Goal: Information Seeking & Learning: Find specific fact

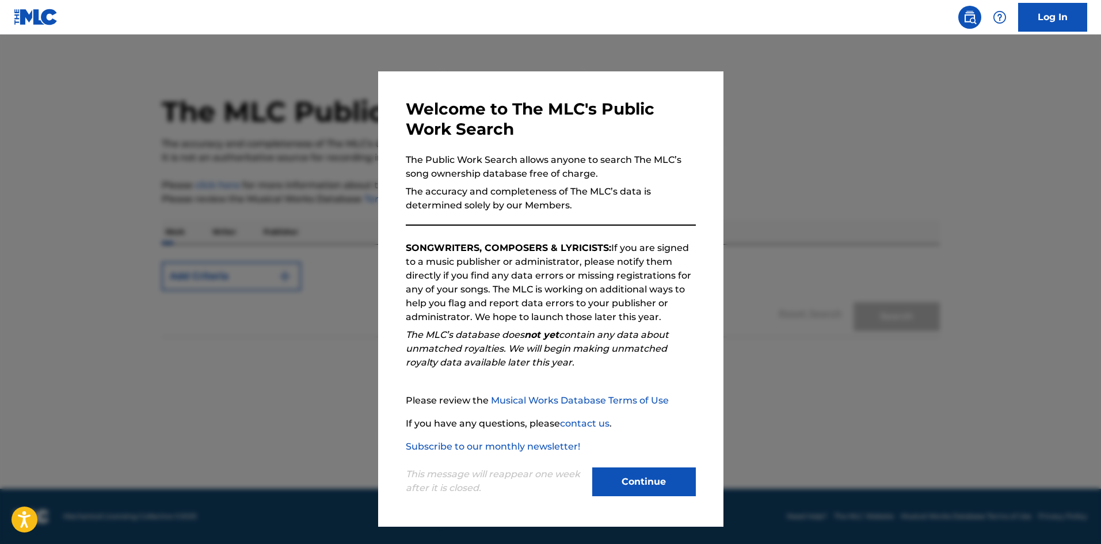
click at [645, 487] on button "Continue" at bounding box center [644, 481] width 104 height 29
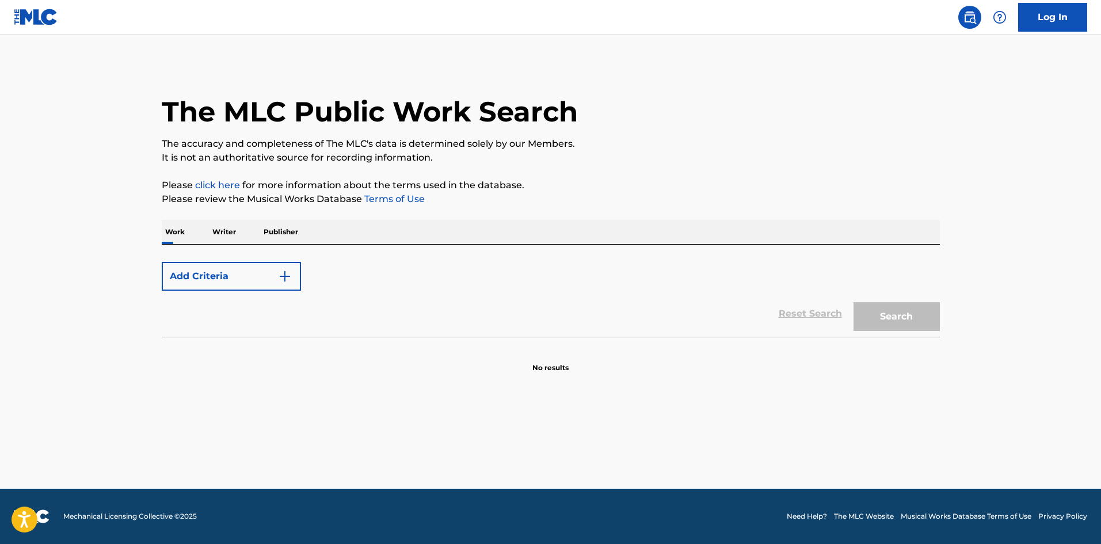
click at [289, 234] on p "Publisher" at bounding box center [280, 232] width 41 height 24
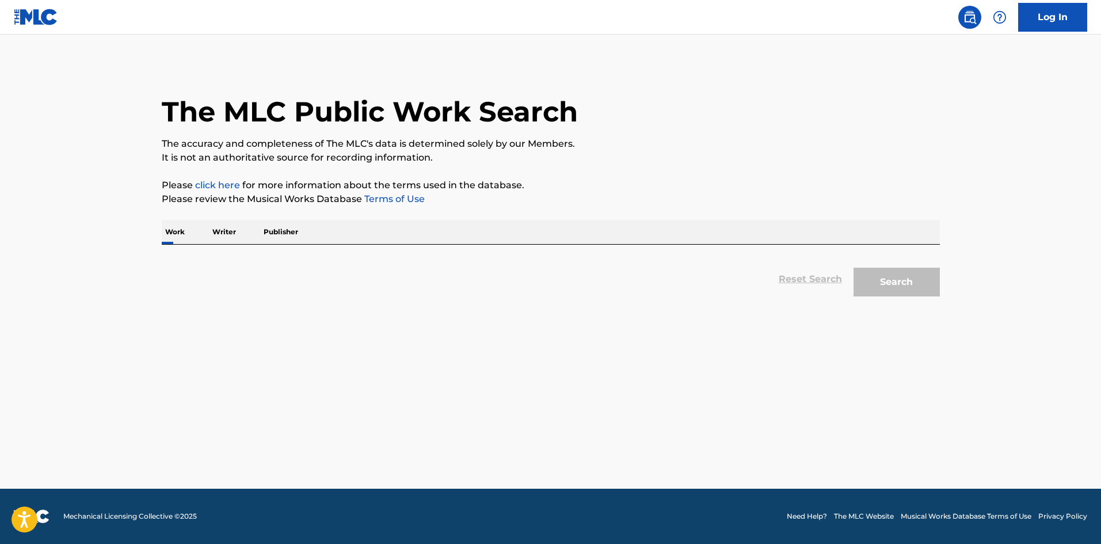
click at [219, 236] on p "Writer" at bounding box center [224, 232] width 31 height 24
click at [223, 233] on p "Writer" at bounding box center [224, 232] width 31 height 24
click at [236, 263] on div "Reset Search Search" at bounding box center [551, 279] width 778 height 46
click at [256, 248] on div "Reset Search Search" at bounding box center [551, 274] width 778 height 58
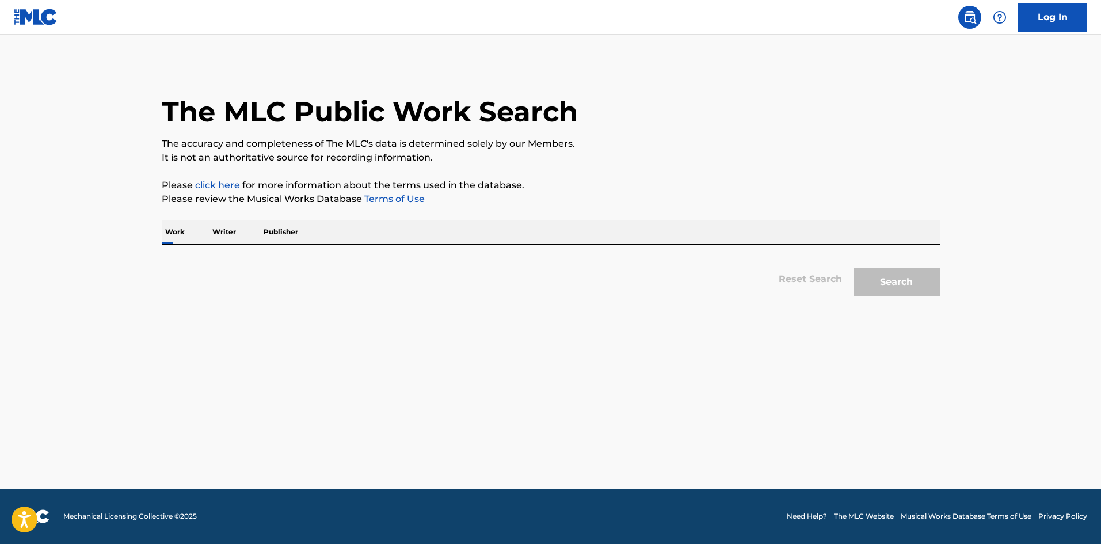
click at [778, 252] on div "Reset Search Search" at bounding box center [551, 274] width 778 height 58
click at [712, 230] on div "Work Writer Publisher" at bounding box center [551, 232] width 778 height 24
click at [180, 231] on p "Work" at bounding box center [175, 232] width 26 height 24
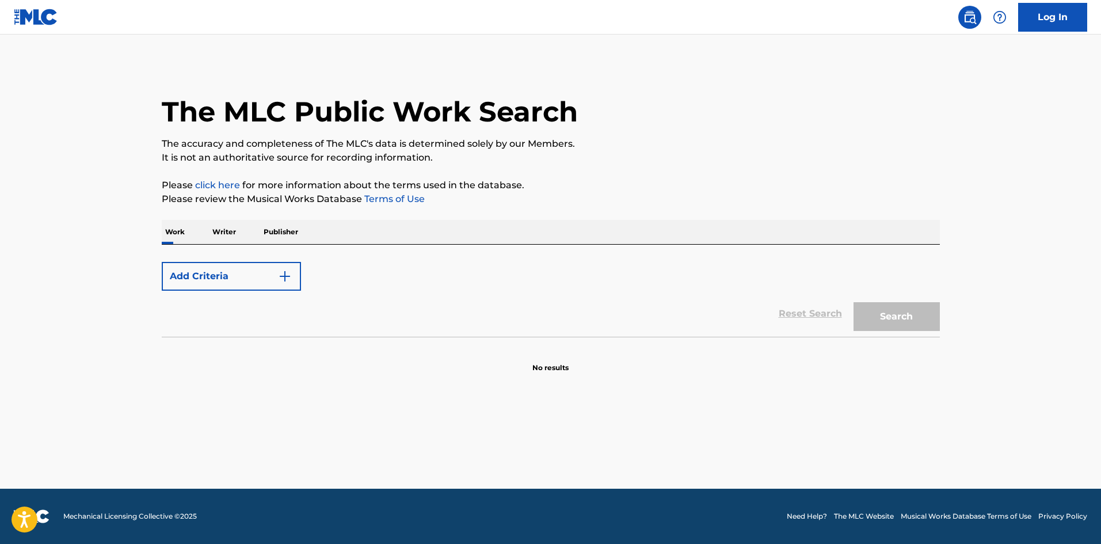
click at [228, 239] on p "Writer" at bounding box center [224, 232] width 31 height 24
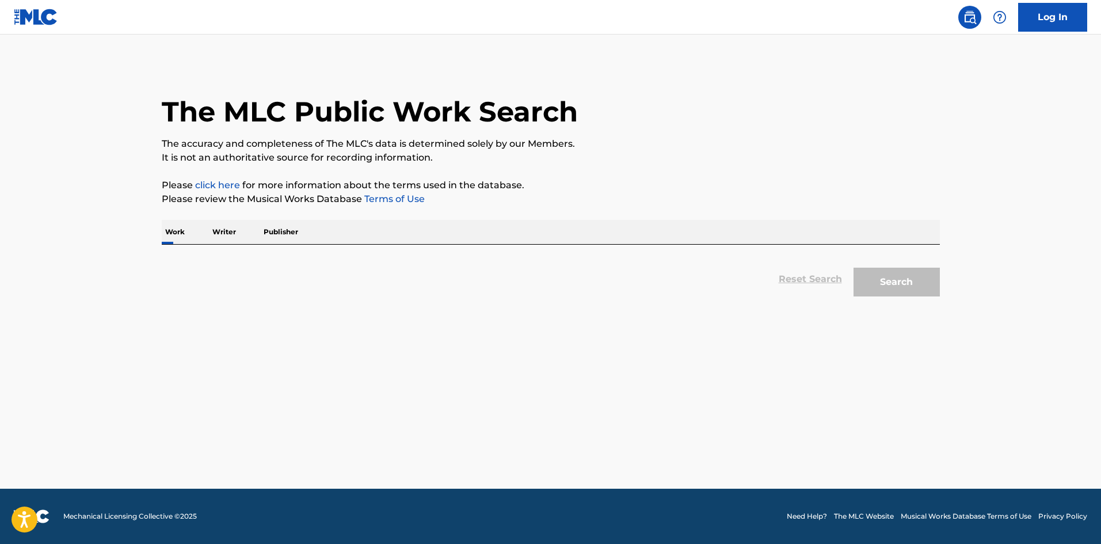
click at [277, 234] on p "Publisher" at bounding box center [280, 232] width 41 height 24
click at [175, 230] on p "Work" at bounding box center [175, 232] width 26 height 24
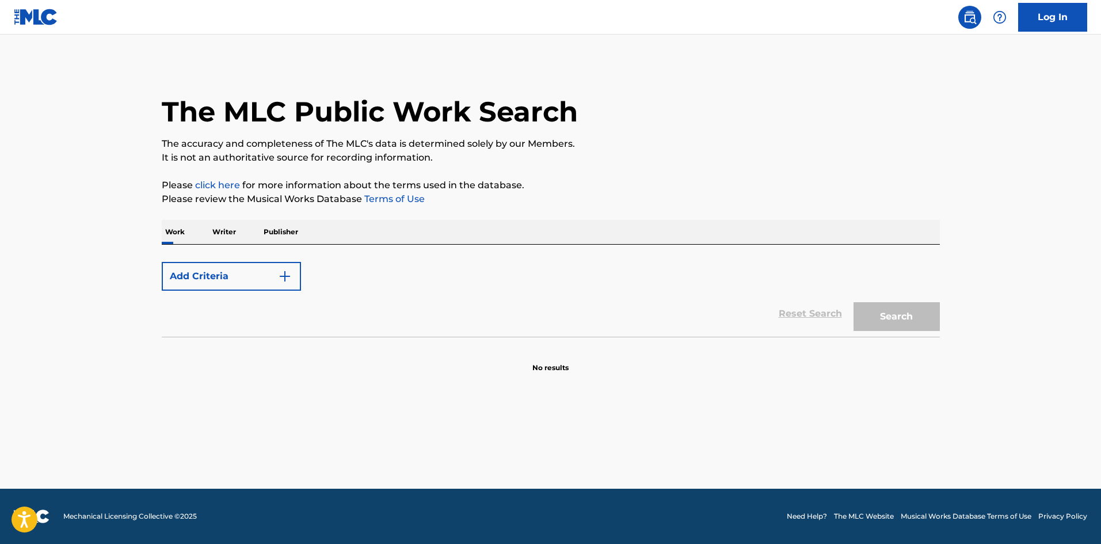
click at [233, 278] on button "Add Criteria" at bounding box center [231, 276] width 139 height 29
click at [239, 345] on section "No results" at bounding box center [551, 358] width 778 height 30
click at [236, 335] on div "Reset Search Search" at bounding box center [551, 314] width 778 height 46
click at [265, 276] on button "Add Criteria" at bounding box center [231, 276] width 139 height 29
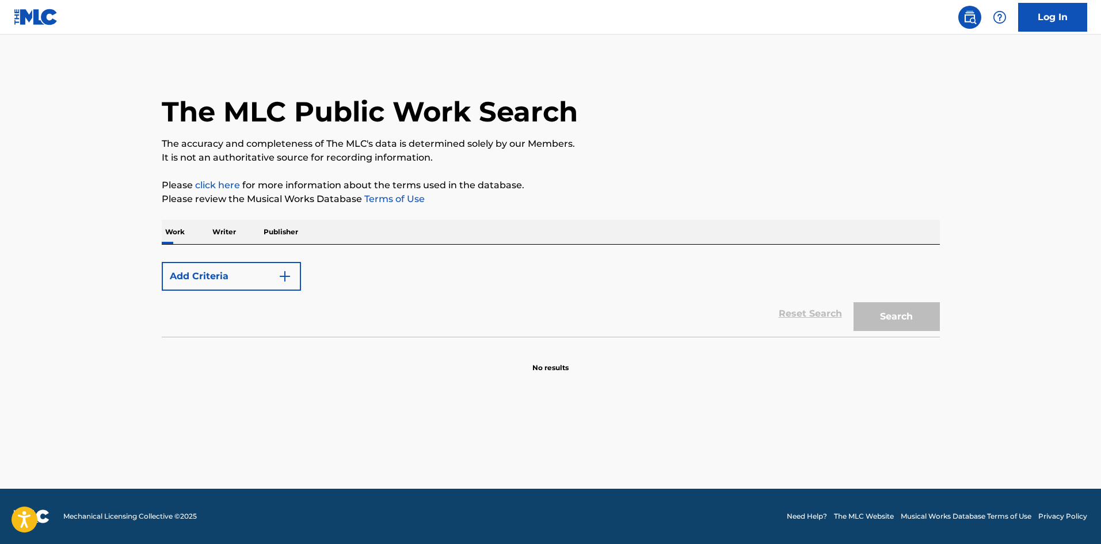
click at [265, 276] on button "Add Criteria" at bounding box center [231, 276] width 139 height 29
click at [265, 276] on div "Max Criteria Reached" at bounding box center [231, 276] width 139 height 29
click at [282, 279] on div "Max Criteria Reached" at bounding box center [231, 276] width 139 height 29
click at [283, 279] on div "Max Criteria Reached" at bounding box center [231, 276] width 139 height 29
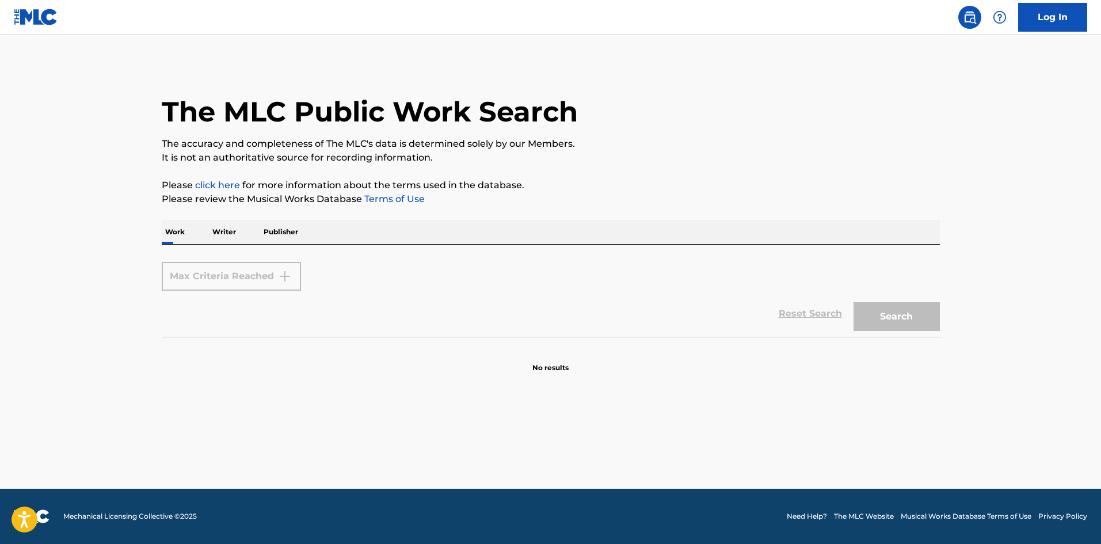
click at [247, 275] on div "Max Criteria Reached" at bounding box center [231, 276] width 139 height 29
click at [222, 233] on p "Writer" at bounding box center [224, 232] width 31 height 24
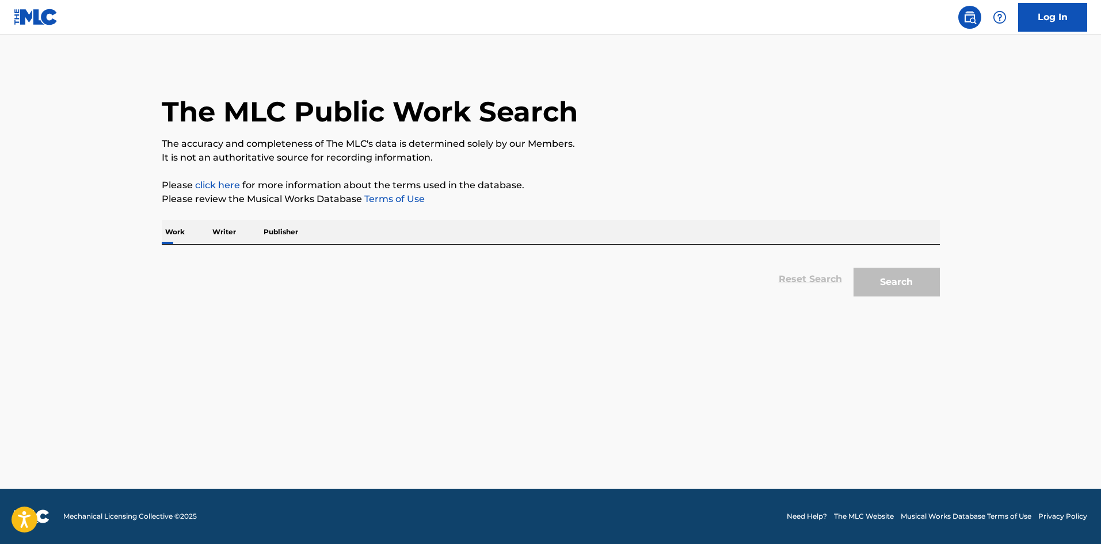
click at [811, 288] on div "Reset Search Search" at bounding box center [551, 279] width 778 height 46
click at [809, 281] on div "Reset Search Search" at bounding box center [551, 279] width 778 height 46
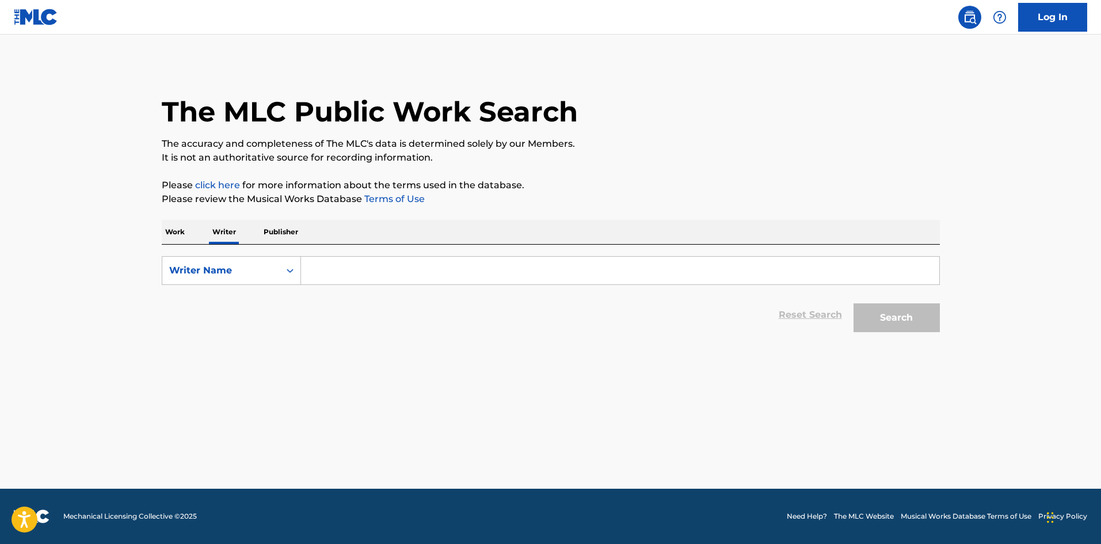
click at [303, 272] on input "Search Form" at bounding box center [620, 271] width 638 height 28
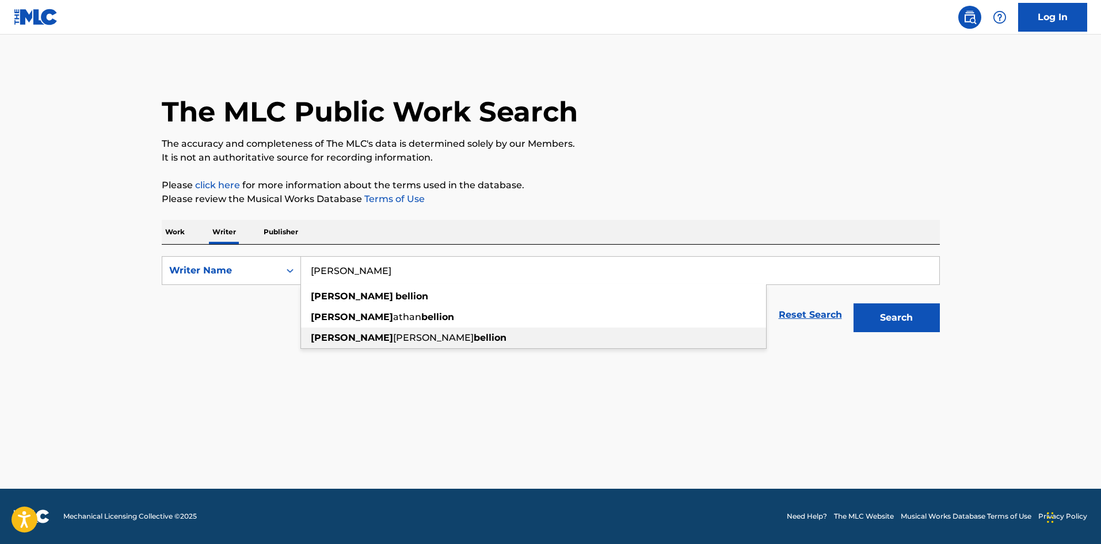
click at [393, 342] on span "[PERSON_NAME]" at bounding box center [433, 337] width 81 height 11
type input "[PERSON_NAME] [PERSON_NAME]"
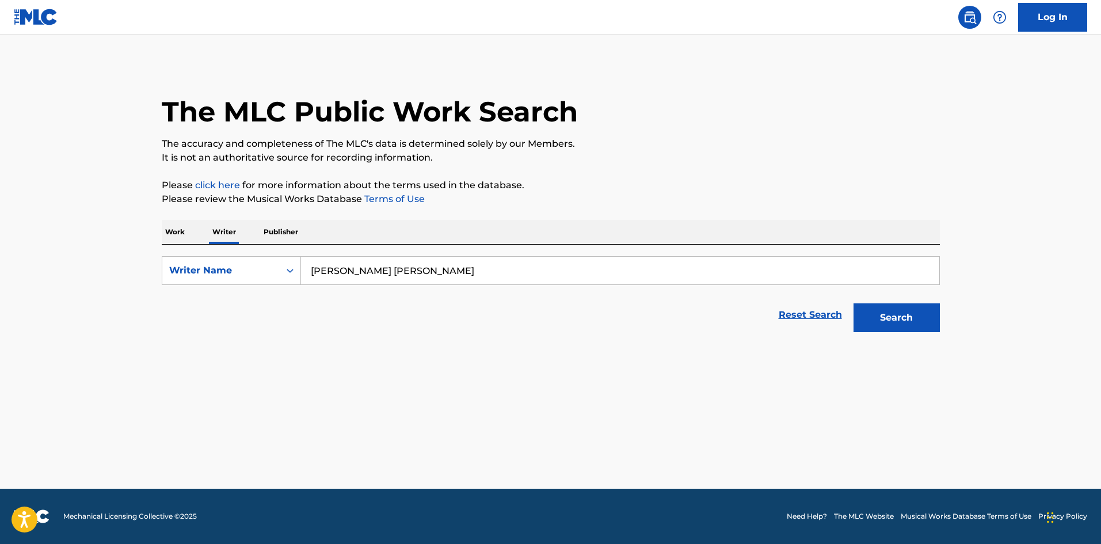
click at [859, 318] on button "Search" at bounding box center [897, 317] width 86 height 29
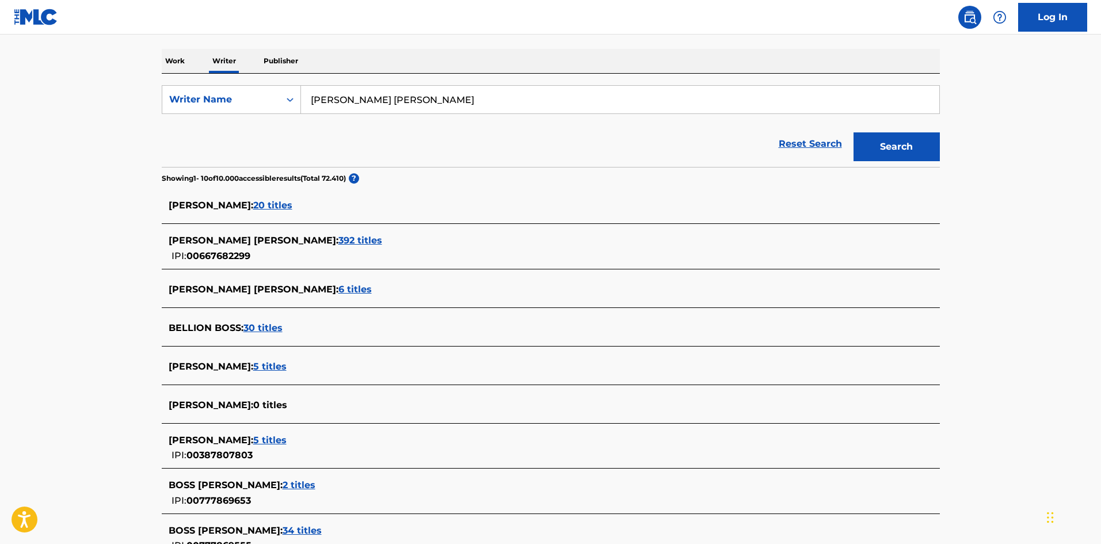
scroll to position [173, 0]
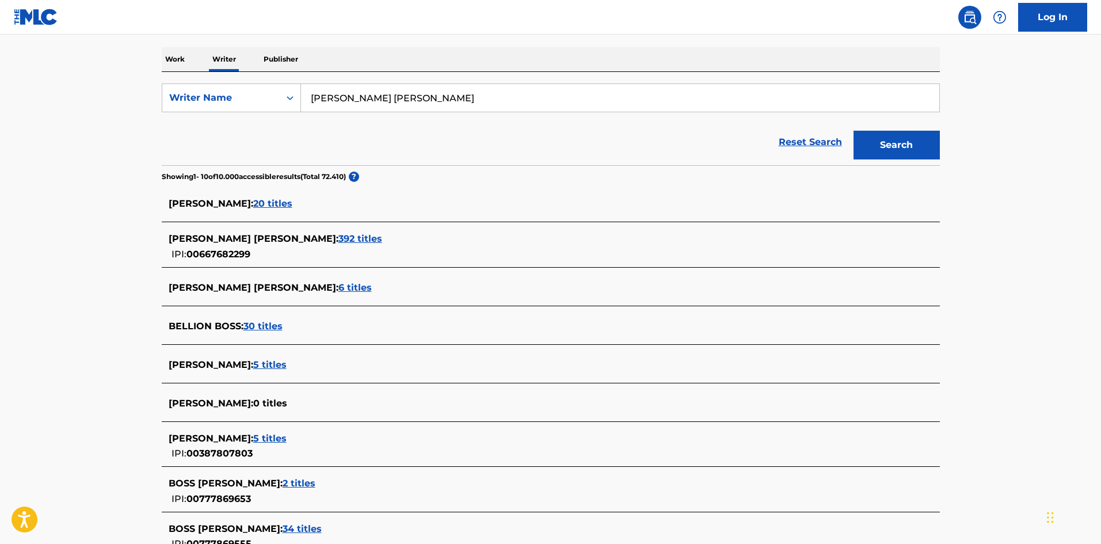
click at [339, 237] on span "392 titles" at bounding box center [361, 238] width 44 height 11
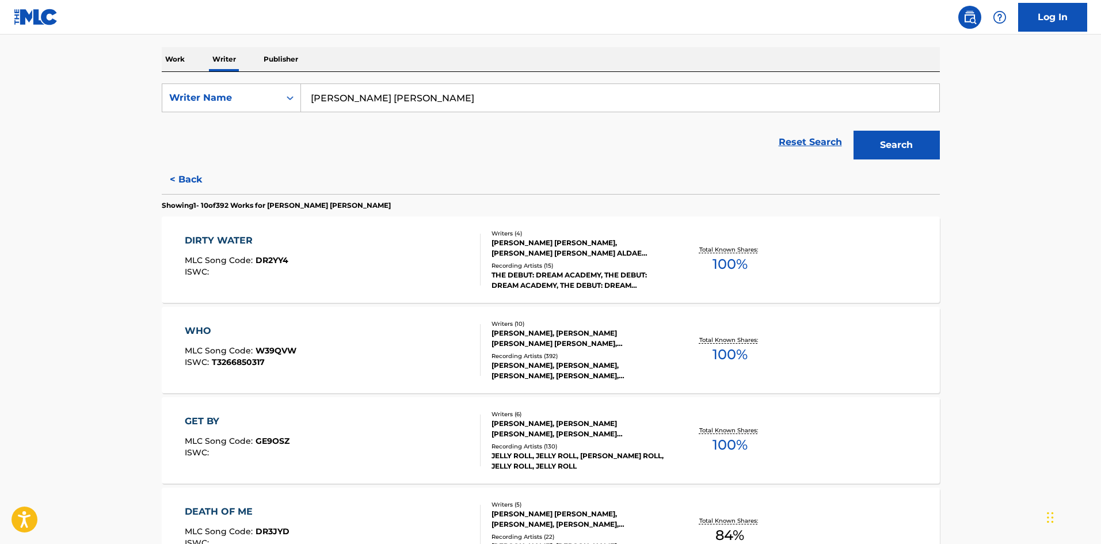
click at [541, 242] on div "JONATHAN DAVID BELLION, PETER ANTHONY NAPPI, GREGORY ALDAE HEIN, JIMMIE GUTCH" at bounding box center [579, 248] width 174 height 21
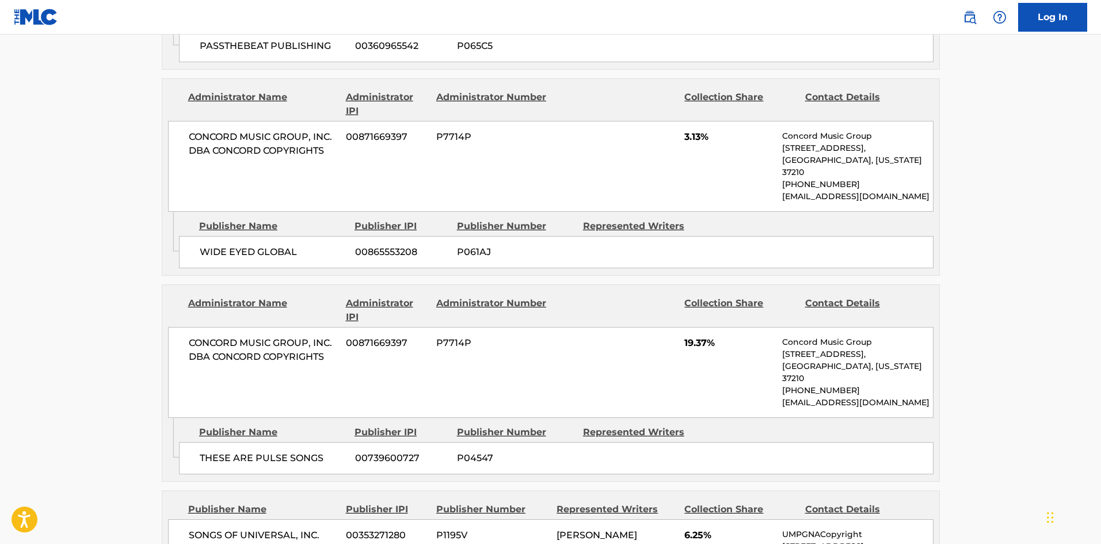
scroll to position [1457, 0]
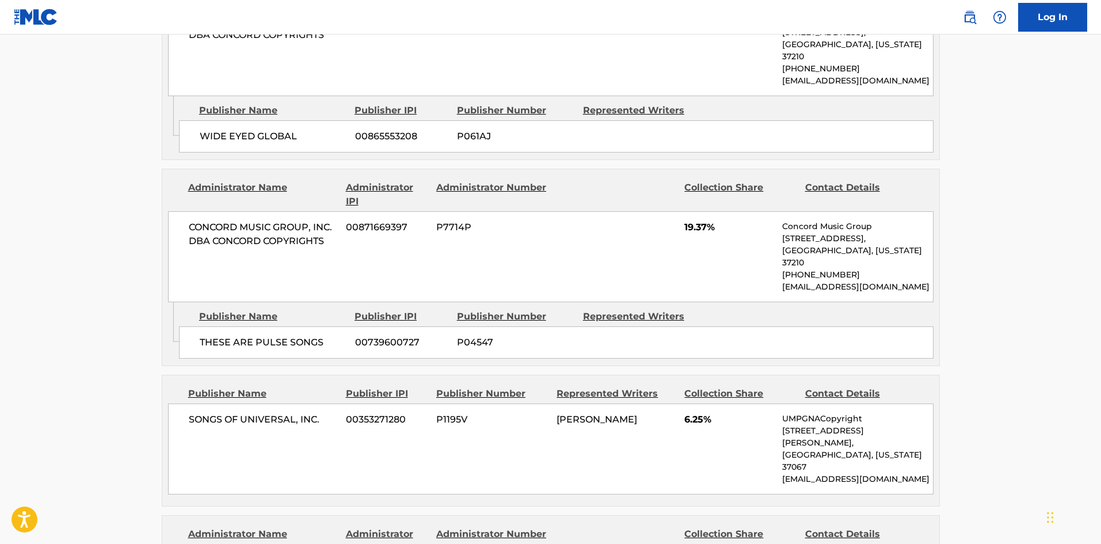
drag, startPoint x: 481, startPoint y: 301, endPoint x: 473, endPoint y: 300, distance: 8.1
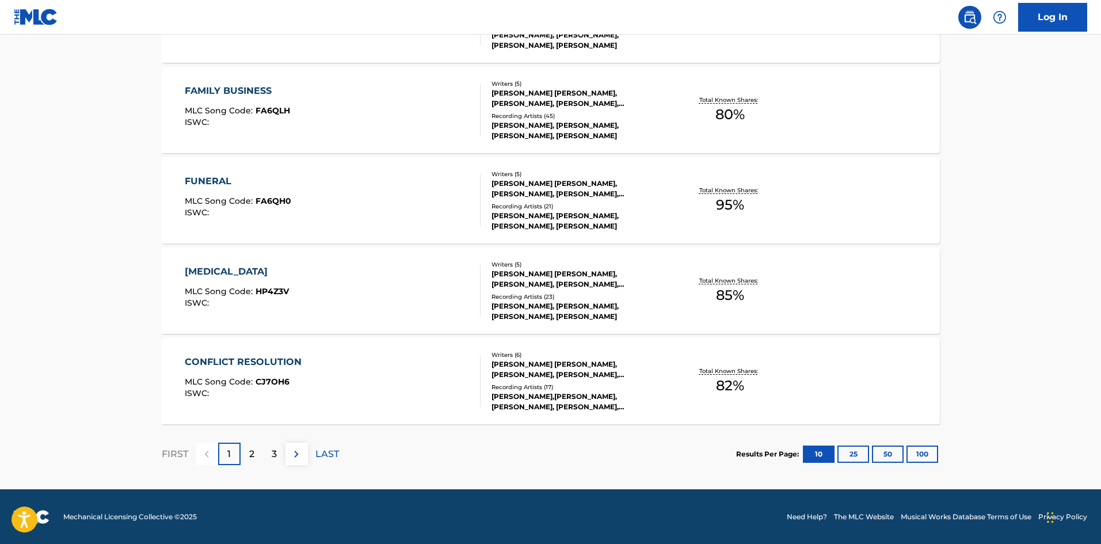
scroll to position [865, 0]
click at [250, 447] on p "2" at bounding box center [251, 454] width 5 height 14
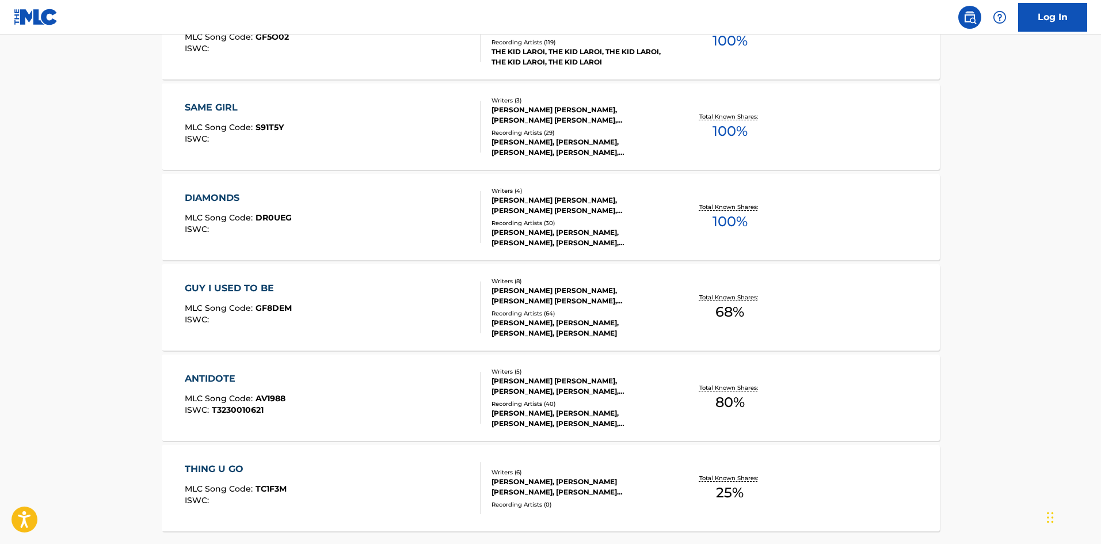
scroll to position [806, 0]
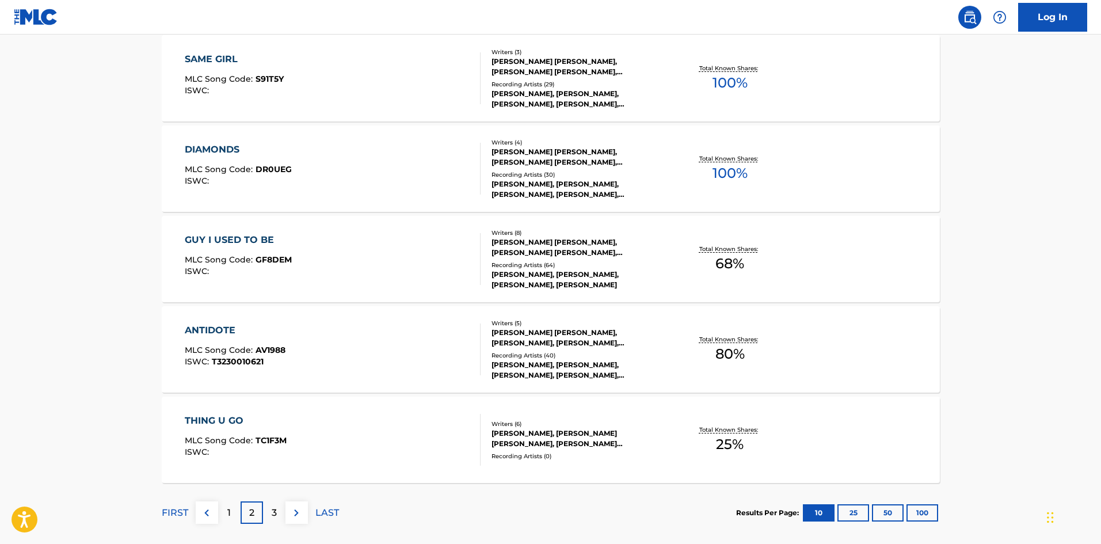
click at [545, 275] on div "LAWRENCE, LAWRENCE, LAWRENCE, LAWRENCE, LAWRENCE" at bounding box center [579, 279] width 174 height 21
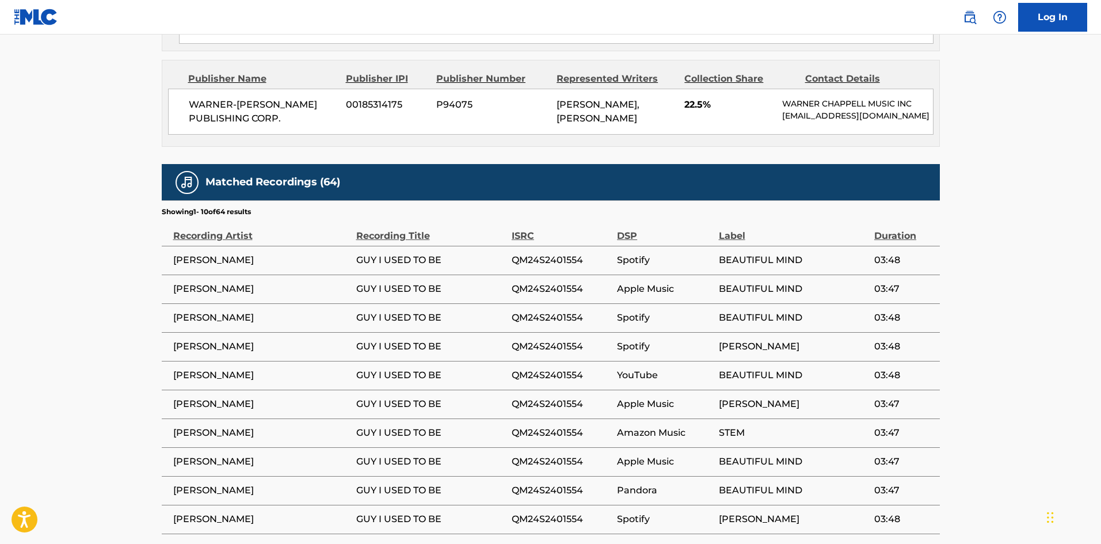
scroll to position [1957, 0]
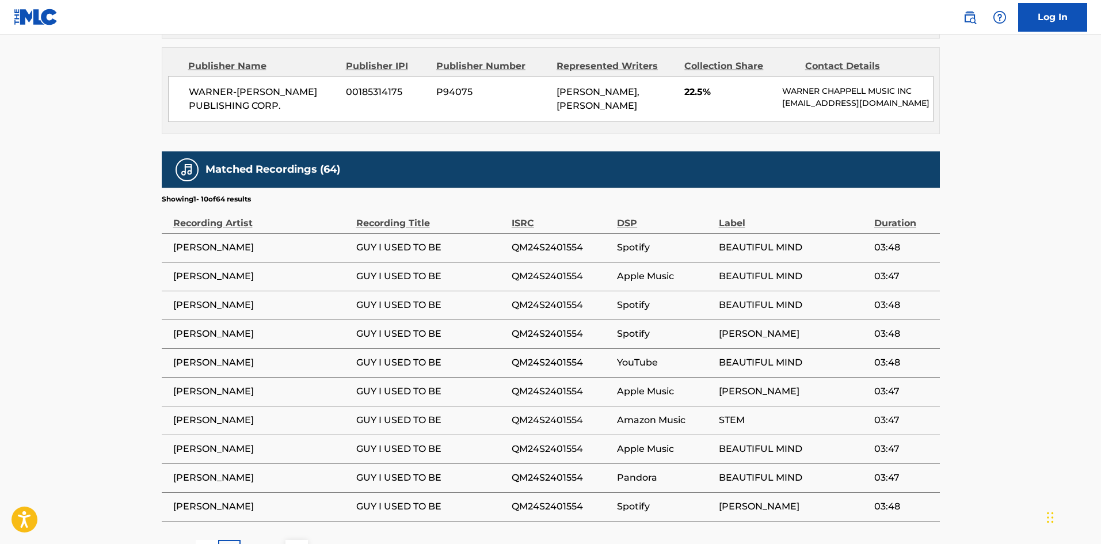
click at [280, 540] on div "3" at bounding box center [274, 551] width 22 height 22
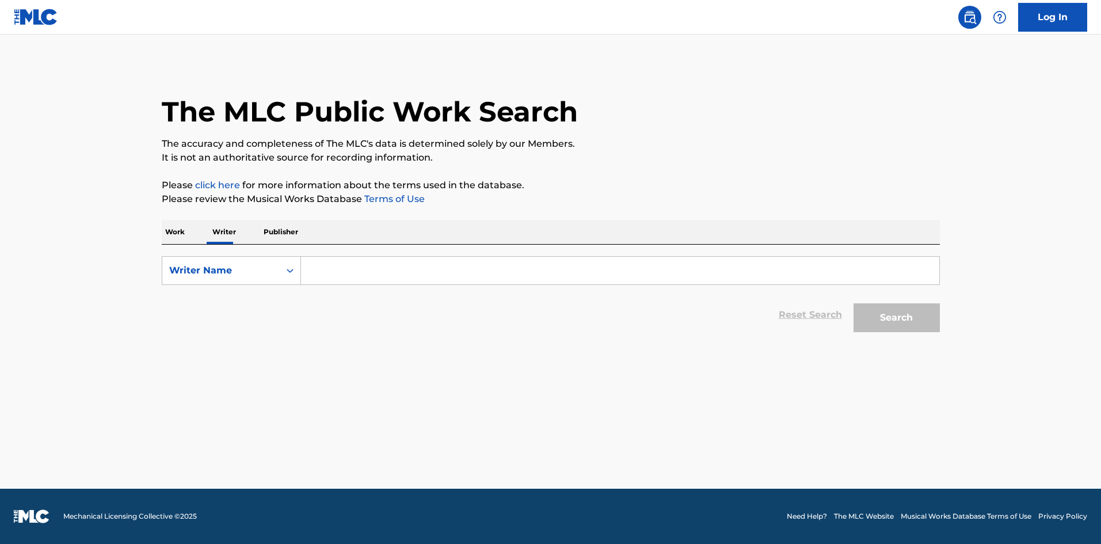
click at [398, 265] on input "Search Form" at bounding box center [620, 271] width 638 height 28
click at [182, 225] on p "Work" at bounding box center [175, 232] width 26 height 24
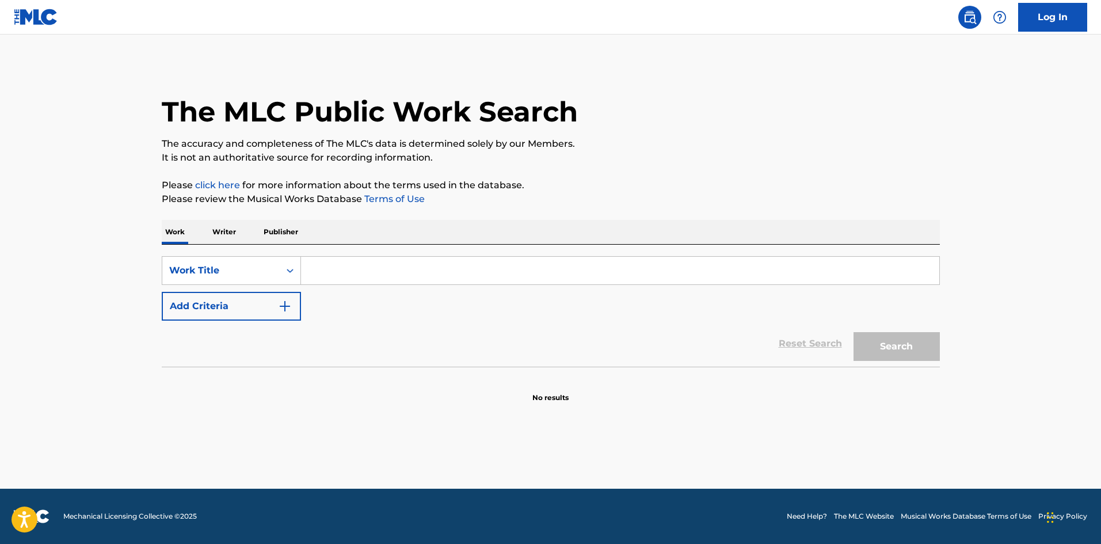
click at [353, 265] on input "Search Form" at bounding box center [620, 271] width 638 height 28
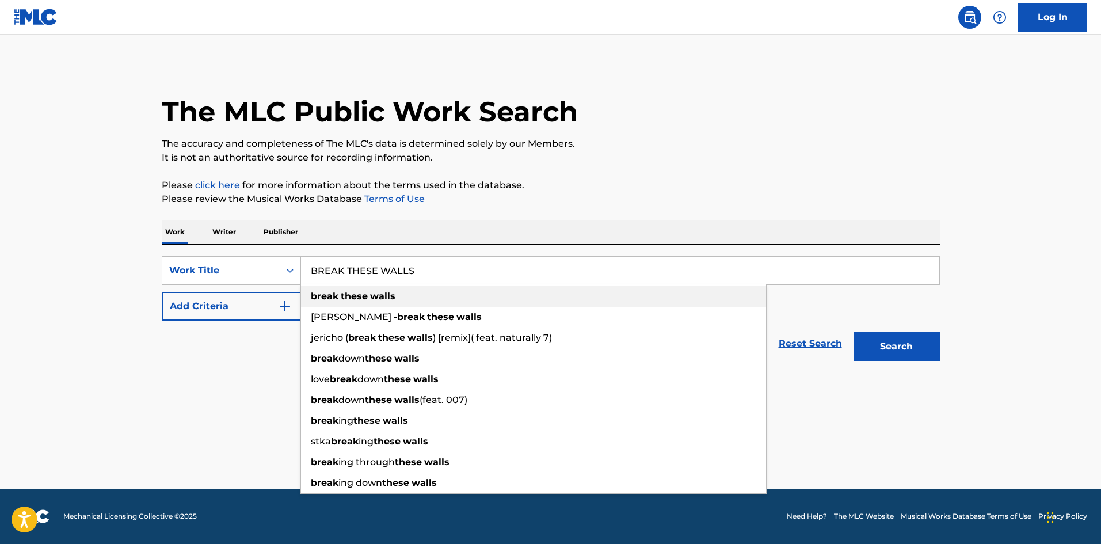
click at [369, 293] on span "Search Form" at bounding box center [369, 296] width 2 height 11
type input "break these walls"
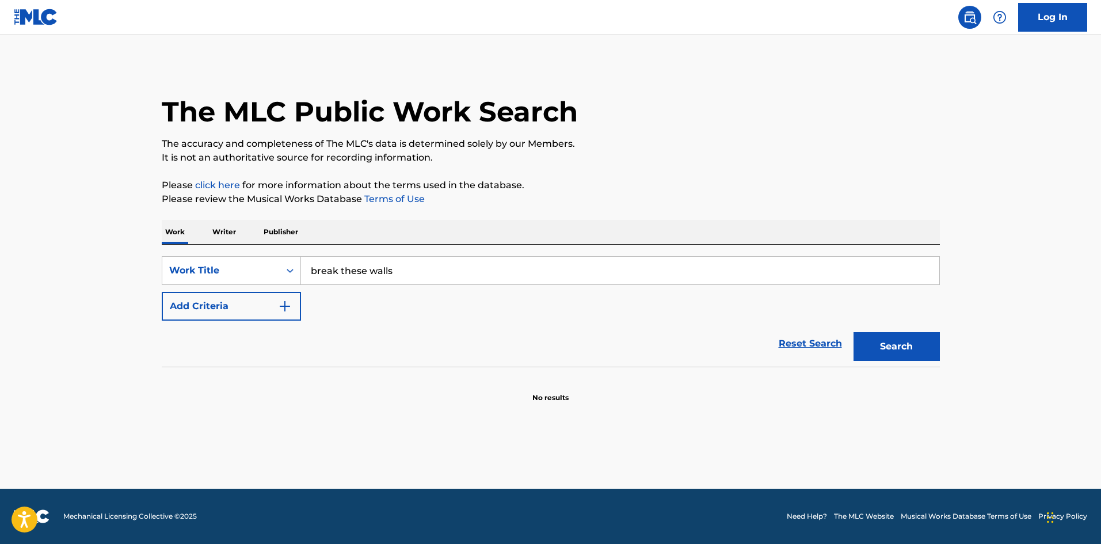
click at [282, 313] on button "Add Criteria" at bounding box center [231, 306] width 139 height 29
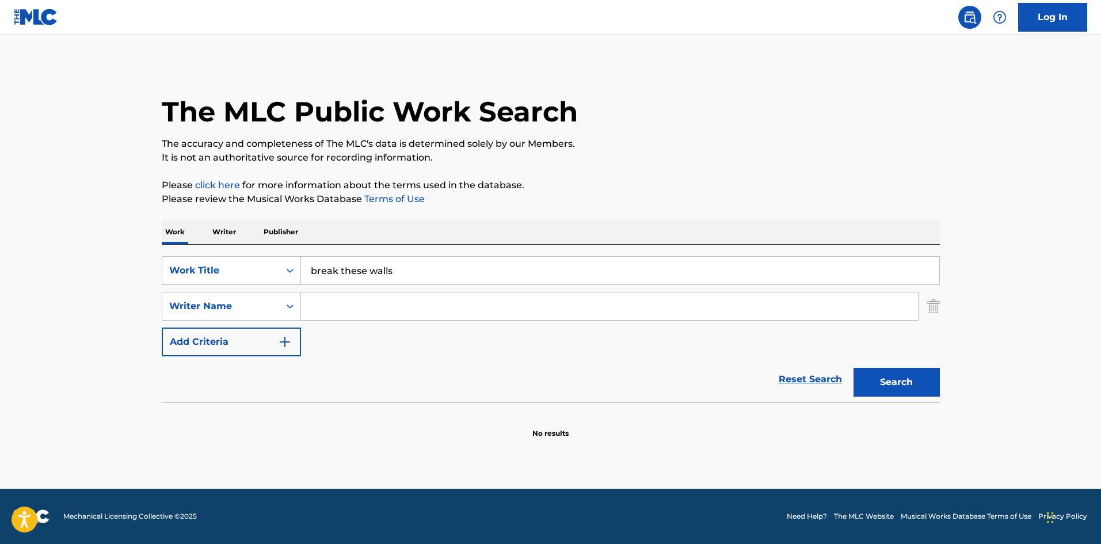
click at [328, 315] on input "Search Form" at bounding box center [609, 306] width 617 height 28
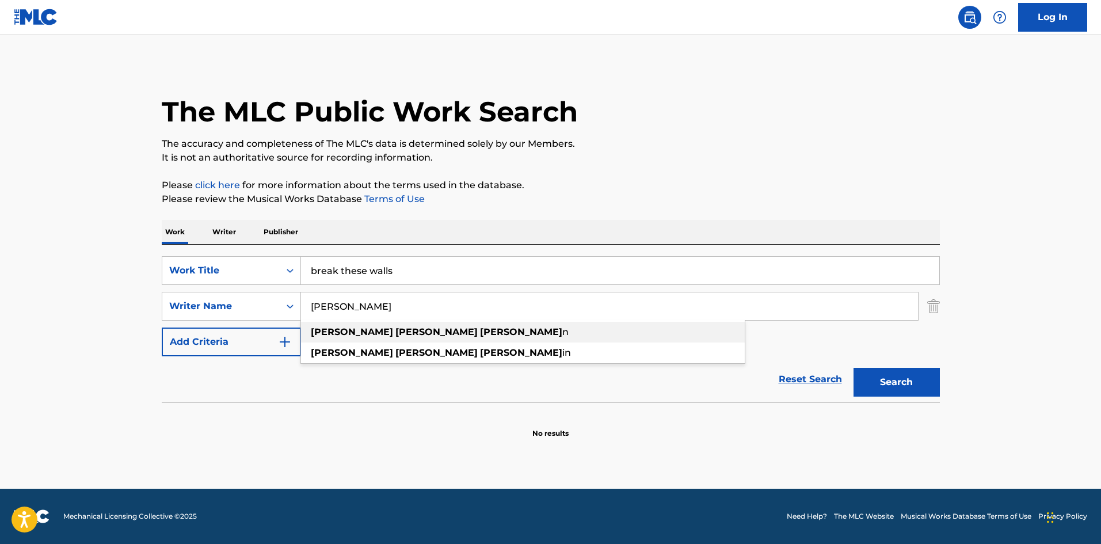
click at [372, 337] on div "[PERSON_NAME] n" at bounding box center [523, 332] width 444 height 21
type input "[PERSON_NAME] [PERSON_NAME]"
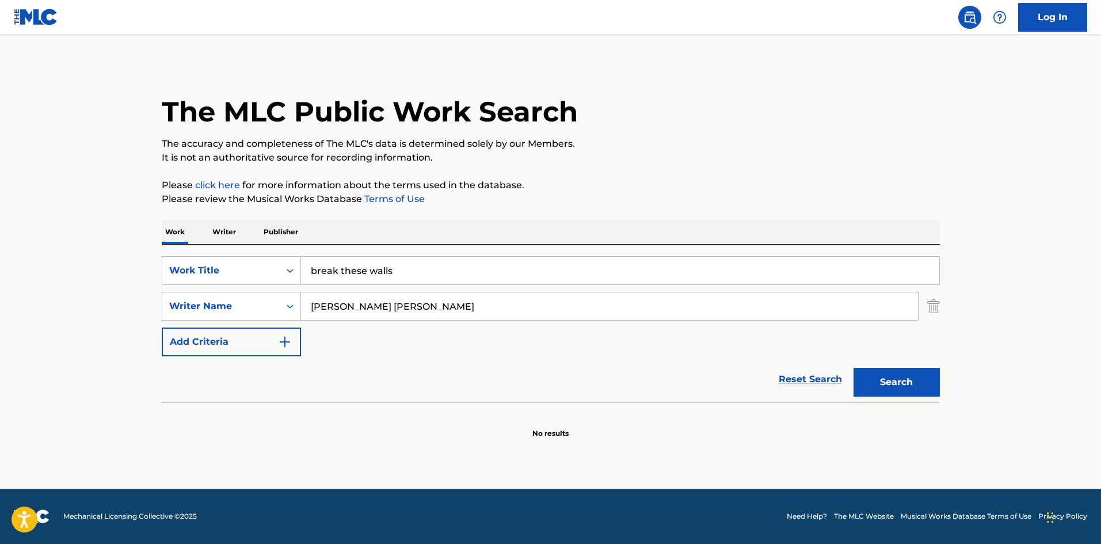
click at [917, 393] on button "Search" at bounding box center [897, 382] width 86 height 29
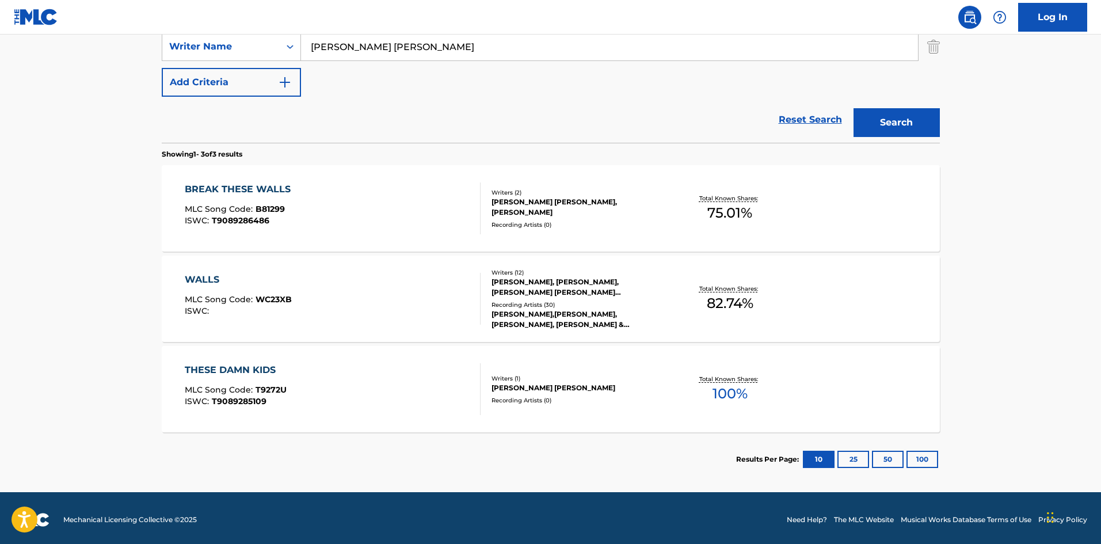
scroll to position [263, 0]
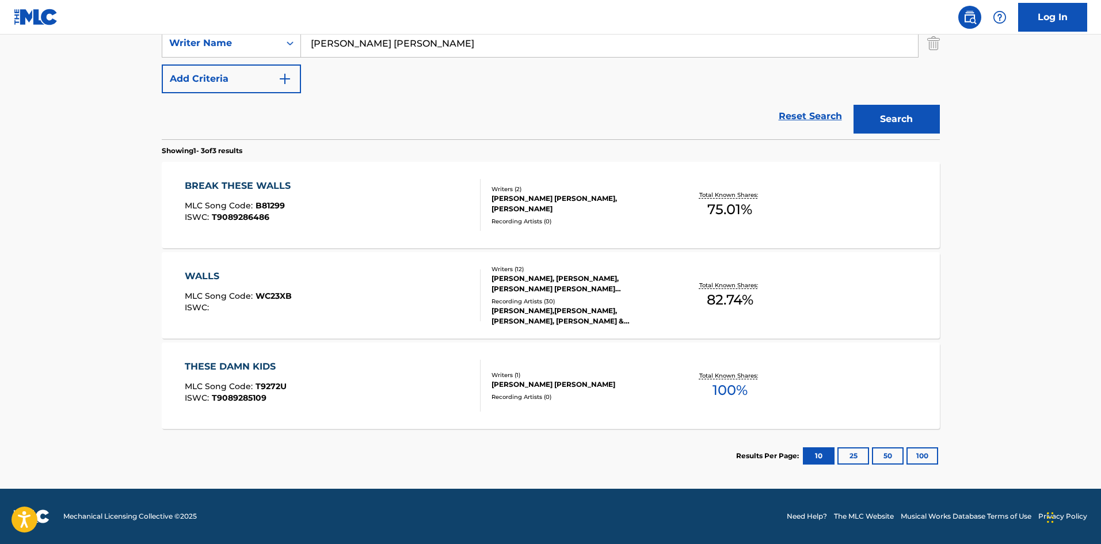
click at [541, 191] on div "Writers ( 2 )" at bounding box center [579, 189] width 174 height 9
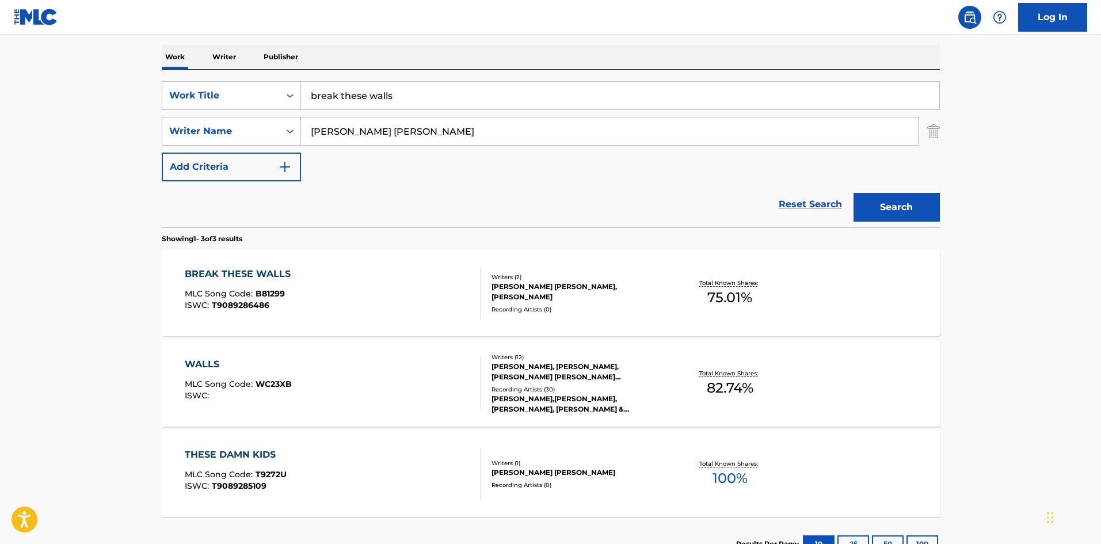
scroll to position [25, 0]
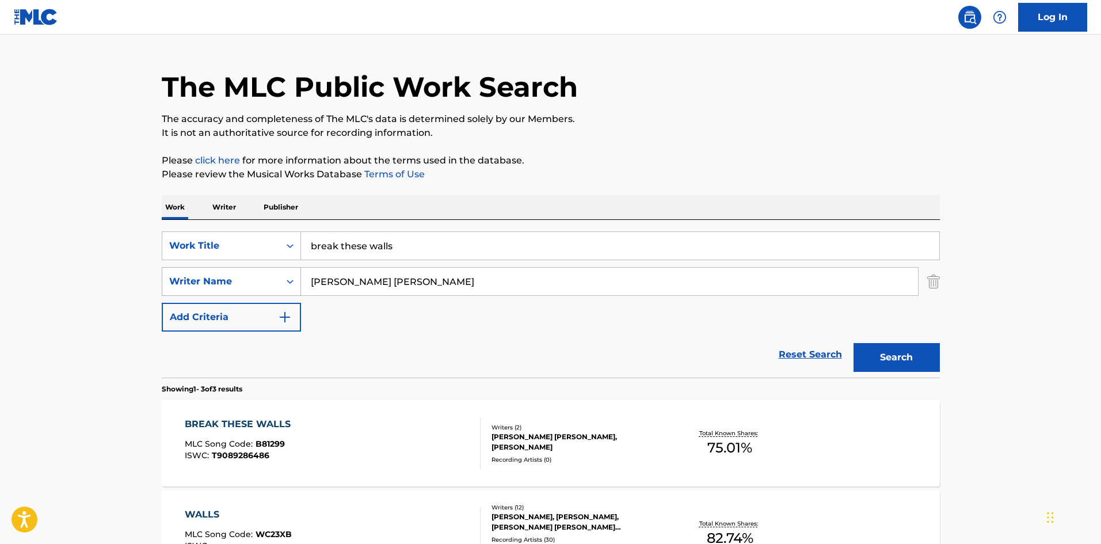
drag, startPoint x: 420, startPoint y: 249, endPoint x: 231, endPoint y: 279, distance: 190.5
click at [231, 279] on div "SearchWithCriteriace7246b5-9cbe-41a6-9d2c-5c074296d9bd Work Title break these w…" at bounding box center [551, 281] width 778 height 100
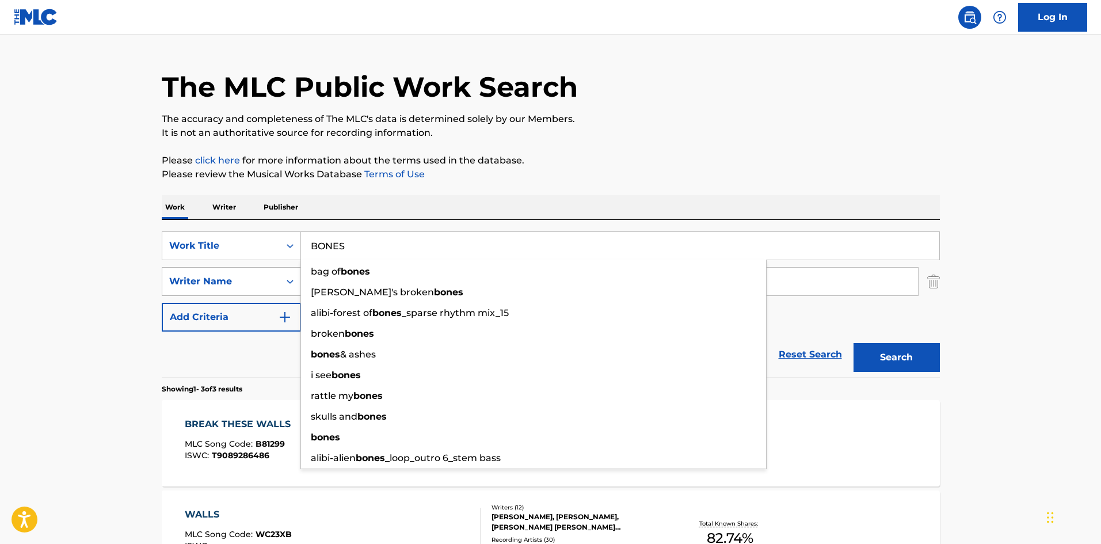
click at [854, 343] on button "Search" at bounding box center [897, 357] width 86 height 29
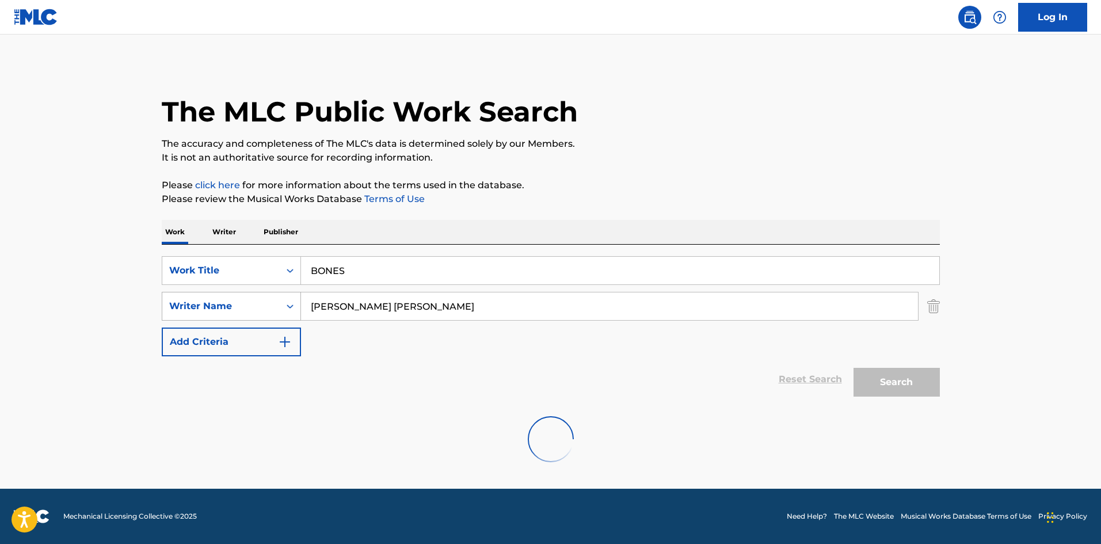
scroll to position [0, 0]
drag, startPoint x: 378, startPoint y: 269, endPoint x: 278, endPoint y: 290, distance: 102.3
click at [278, 290] on div "SearchWithCriteriace7246b5-9cbe-41a6-9d2c-5c074296d9bd Work Title BONES SearchW…" at bounding box center [551, 306] width 778 height 100
click at [854, 368] on button "Search" at bounding box center [897, 382] width 86 height 29
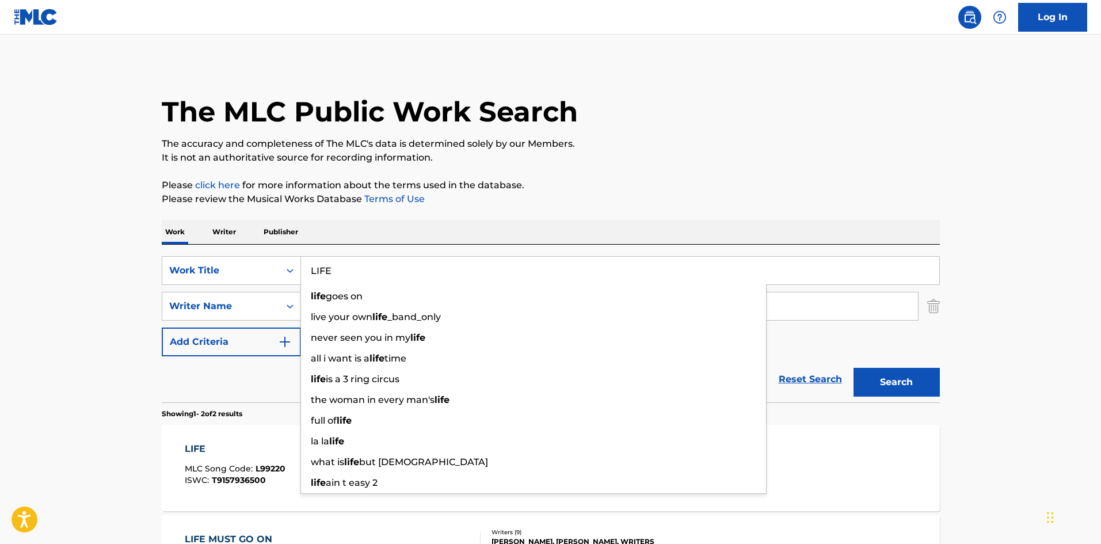
click at [58, 320] on main "The MLC Public Work Search The accuracy and completeness of The MLC's data is d…" at bounding box center [550, 348] width 1101 height 627
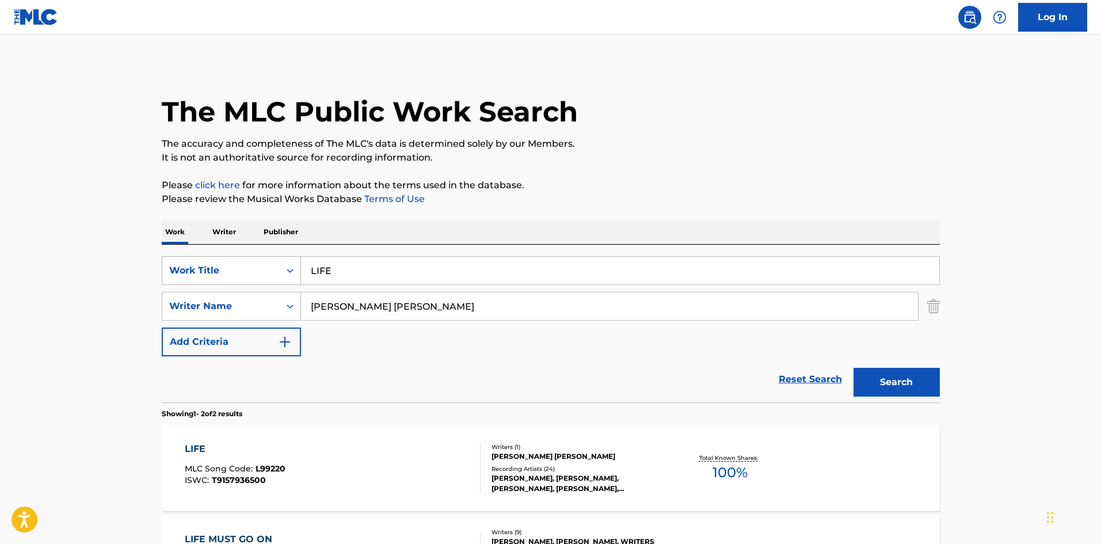
drag, startPoint x: 341, startPoint y: 272, endPoint x: 284, endPoint y: 282, distance: 57.3
click at [284, 282] on div "SearchWithCriteriace7246b5-9cbe-41a6-9d2c-5c074296d9bd Work Title LIFE" at bounding box center [551, 270] width 778 height 29
type input "V"
click at [854, 368] on button "Search" at bounding box center [897, 382] width 86 height 29
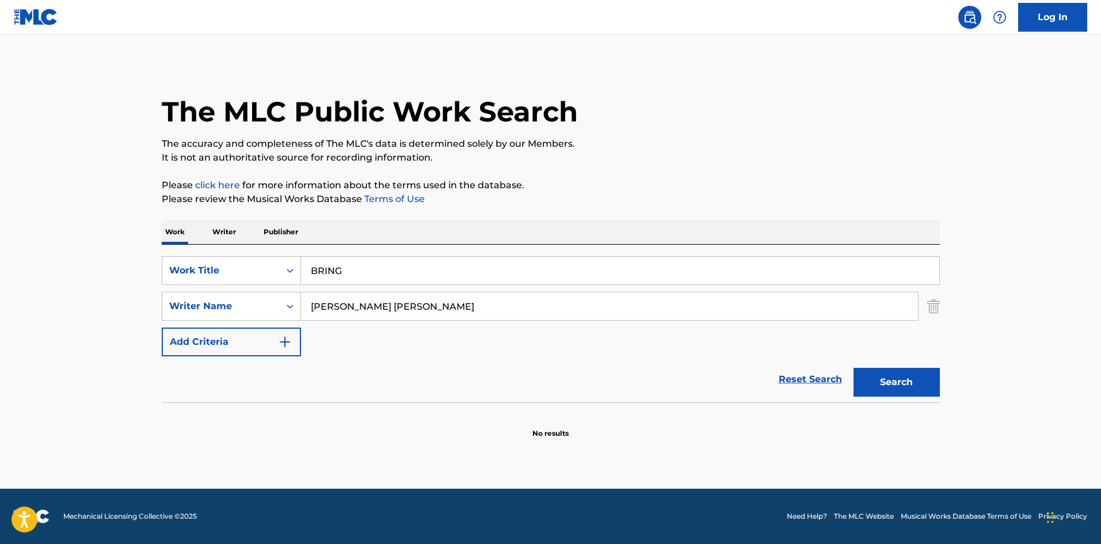
click at [64, 299] on main "The MLC Public Work Search The accuracy and completeness of The MLC's data is d…" at bounding box center [550, 262] width 1101 height 454
drag, startPoint x: 363, startPoint y: 261, endPoint x: 191, endPoint y: 296, distance: 175.7
click at [191, 296] on div "SearchWithCriteriace7246b5-9cbe-41a6-9d2c-5c074296d9bd Work Title BRING SearchW…" at bounding box center [551, 306] width 778 height 100
type input "LOVE"
click at [854, 368] on button "Search" at bounding box center [897, 382] width 86 height 29
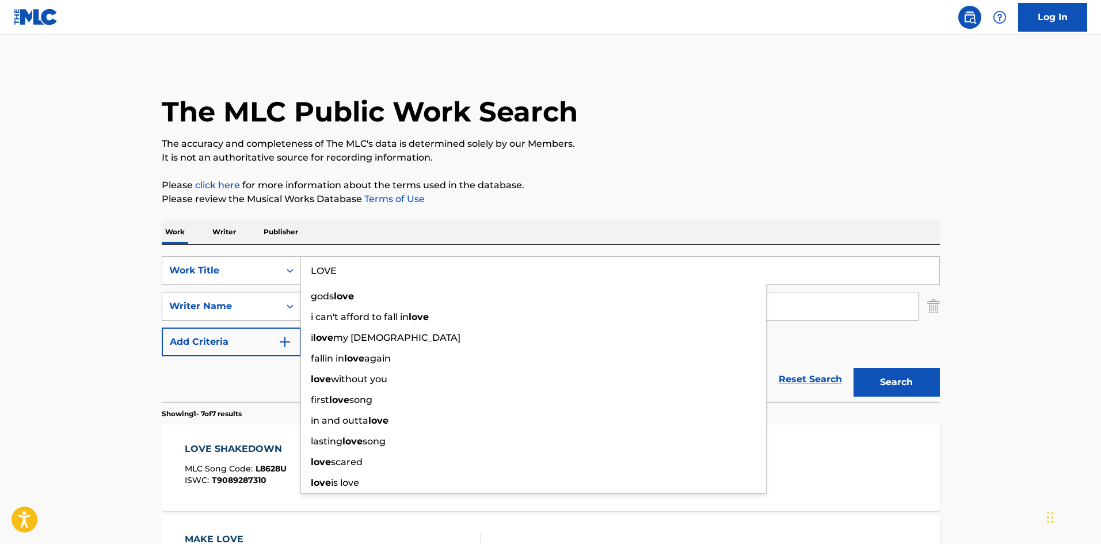
click at [191, 296] on div "Writer Name" at bounding box center [220, 306] width 117 height 22
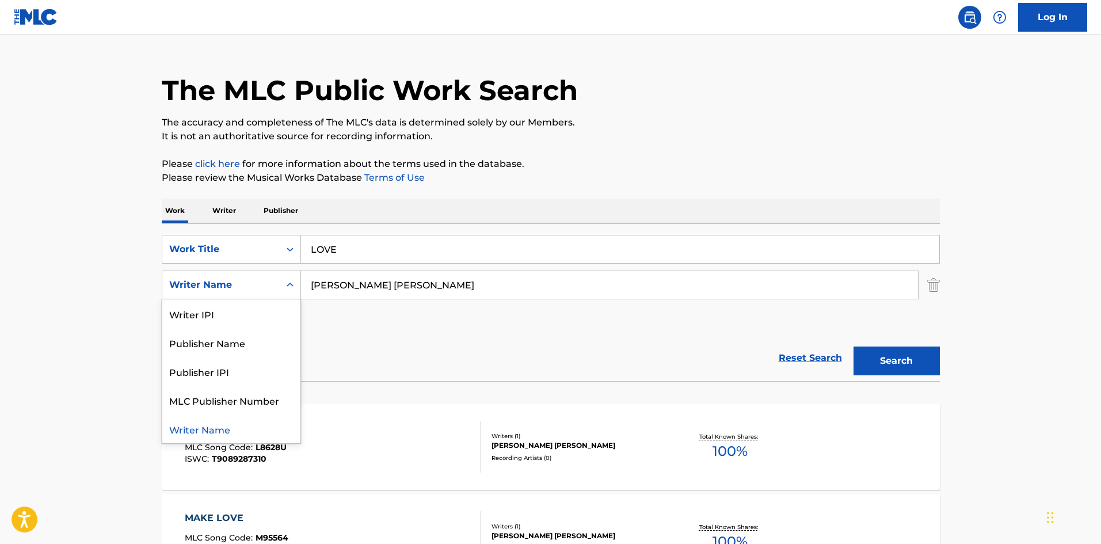
scroll to position [58, 0]
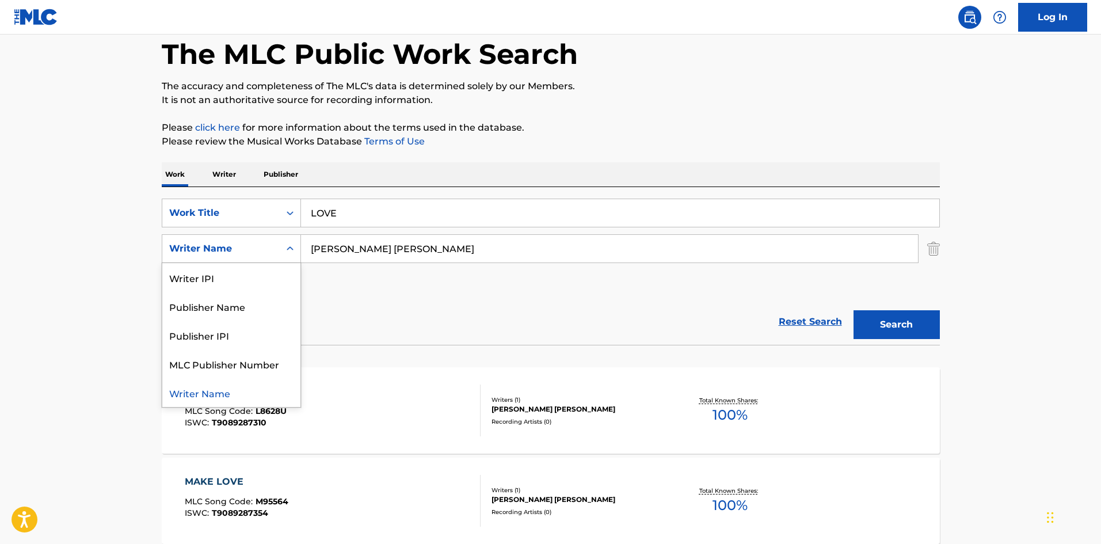
click at [94, 288] on main "The MLC Public Work Search The accuracy and completeness of The MLC's data is d…" at bounding box center [550, 516] width 1101 height 1079
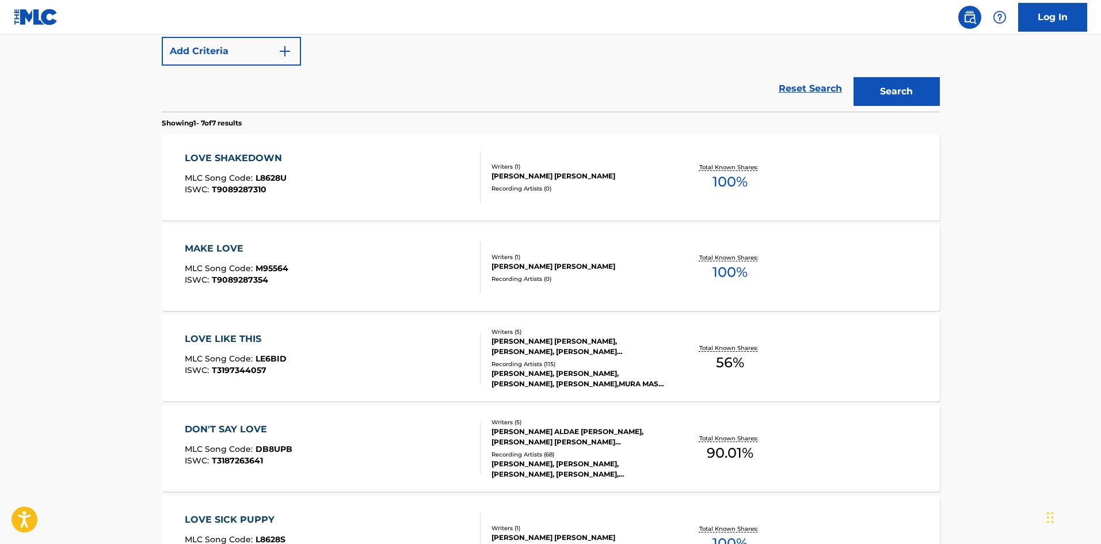
scroll to position [279, 0]
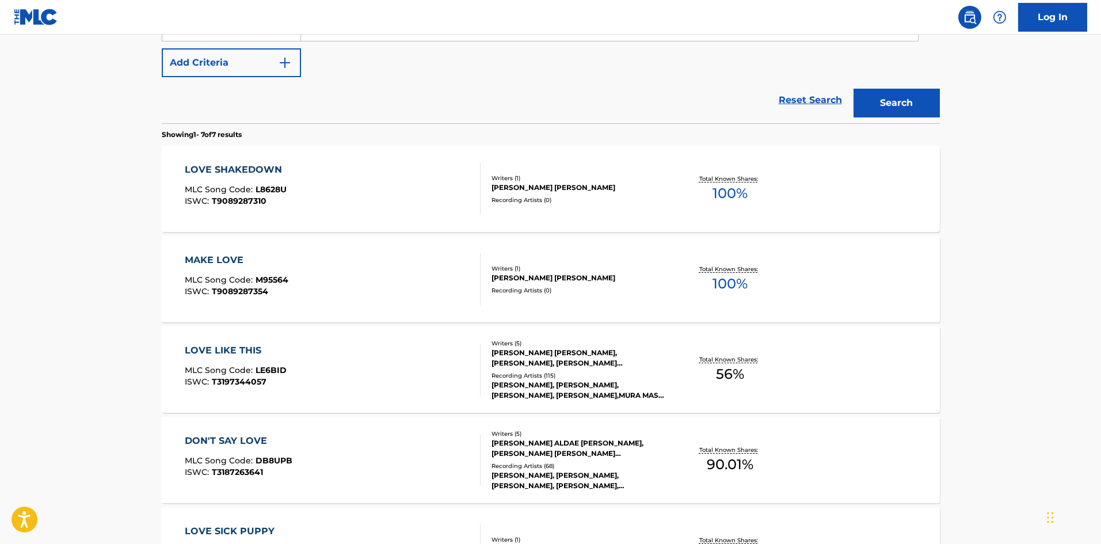
click at [482, 207] on div "LOVE SHAKEDOWN MLC Song Code : L8628U ISWC : T9089287310 Writers ( 1 ) [PERSON_…" at bounding box center [551, 189] width 778 height 86
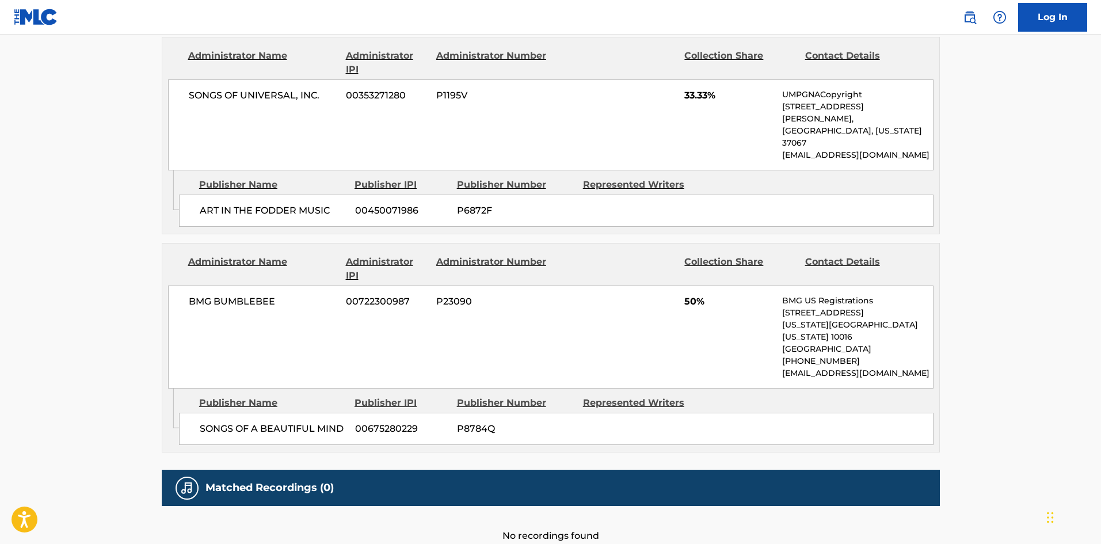
scroll to position [721, 0]
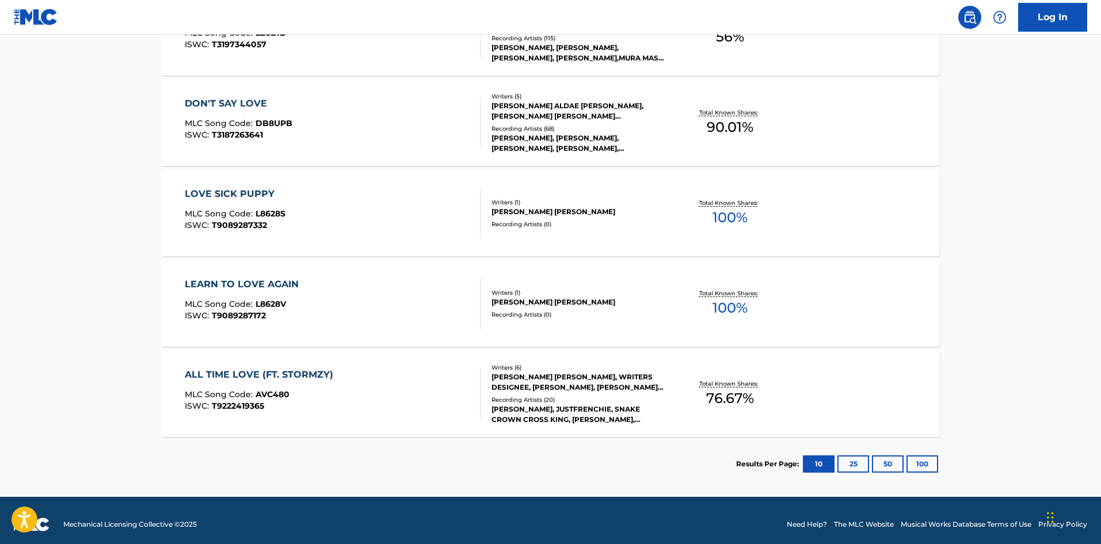
scroll to position [625, 0]
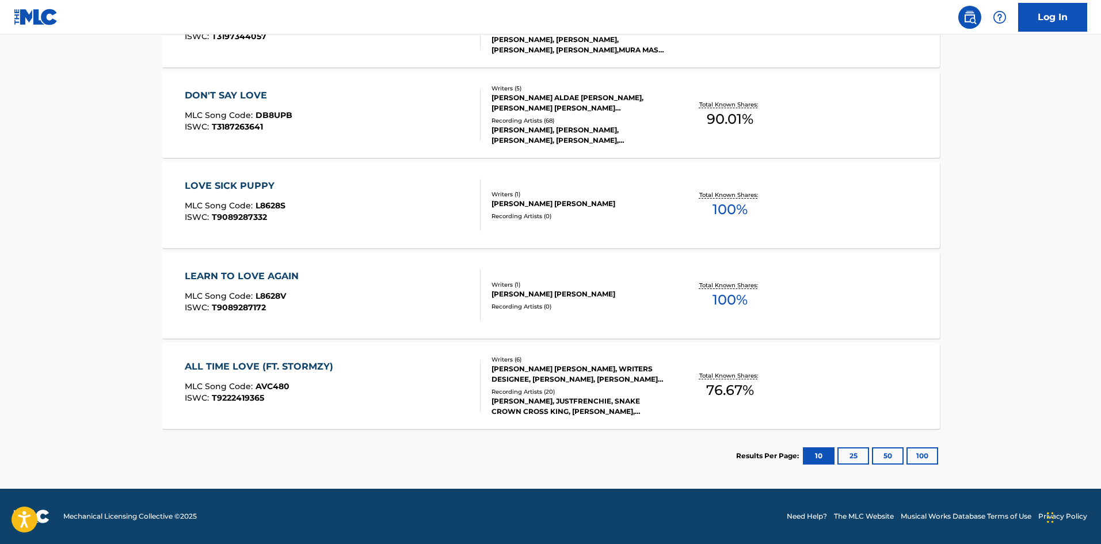
click at [261, 368] on div "ALL TIME LOVE (FT. STORMZY)" at bounding box center [262, 367] width 154 height 14
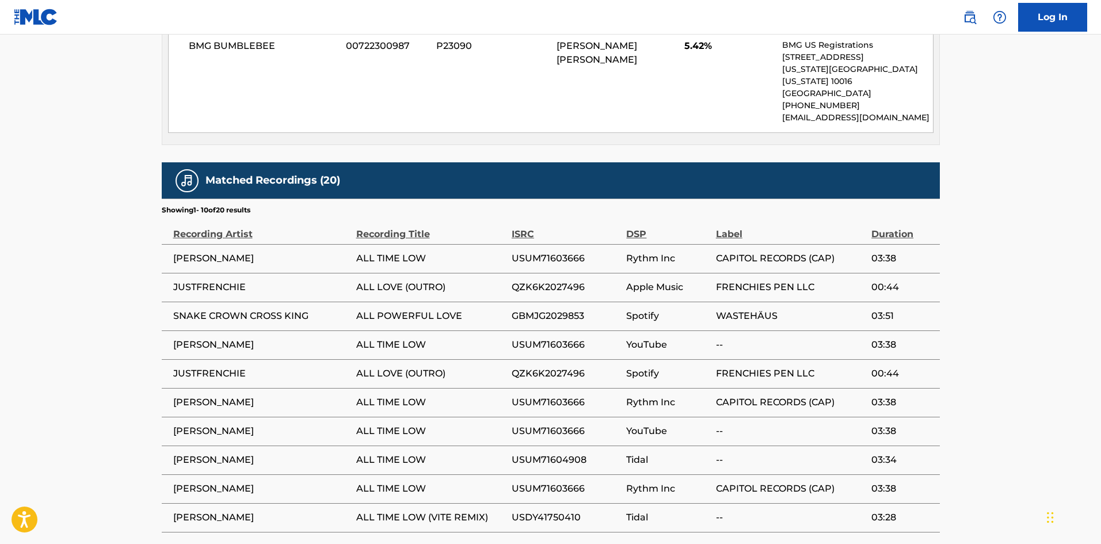
scroll to position [1454, 0]
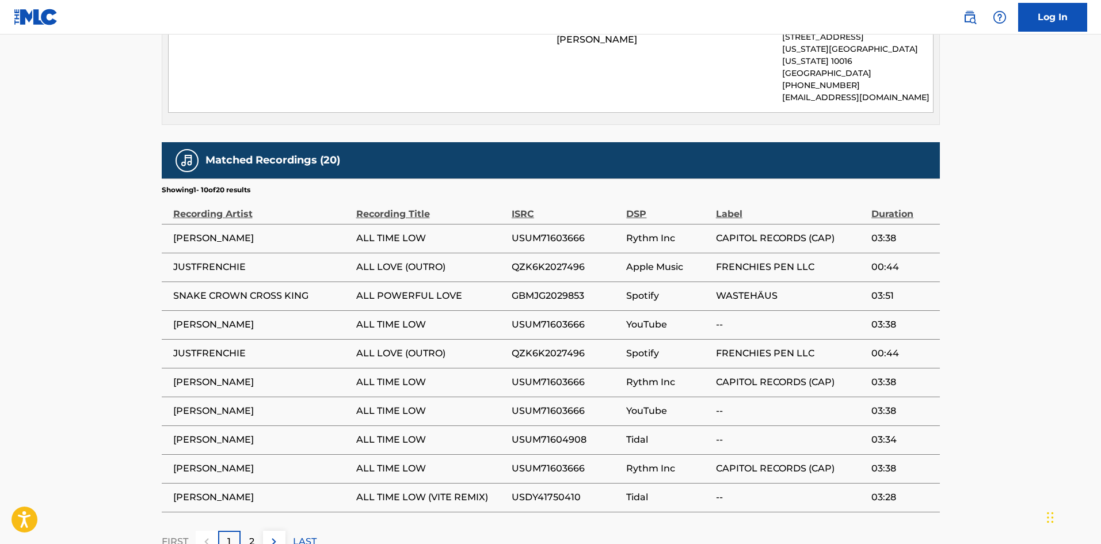
click at [872, 231] on span "03:38" at bounding box center [903, 238] width 62 height 14
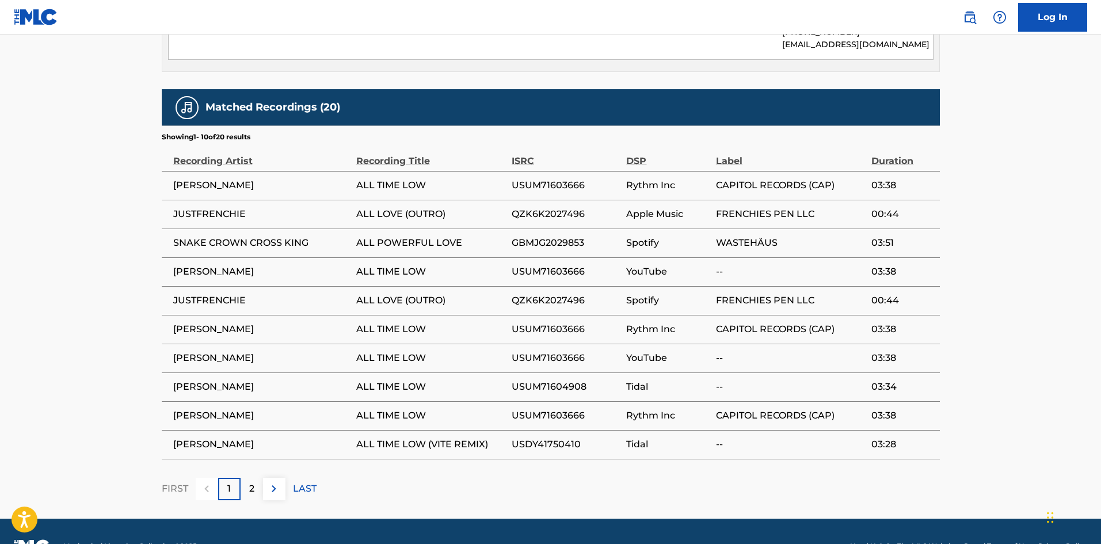
scroll to position [1512, 0]
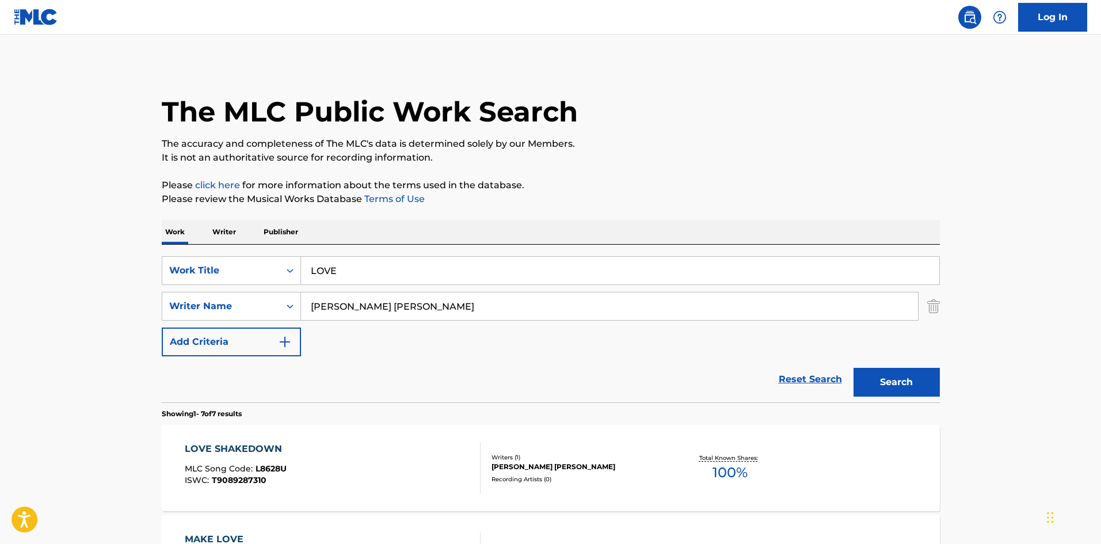
drag, startPoint x: 406, startPoint y: 273, endPoint x: 274, endPoint y: 288, distance: 132.6
click at [274, 288] on div "SearchWithCriteriace7246b5-9cbe-41a6-9d2c-5c074296d9bd Work Title LOVE SearchWi…" at bounding box center [551, 306] width 778 height 100
type input "WASH"
click at [854, 368] on button "Search" at bounding box center [897, 382] width 86 height 29
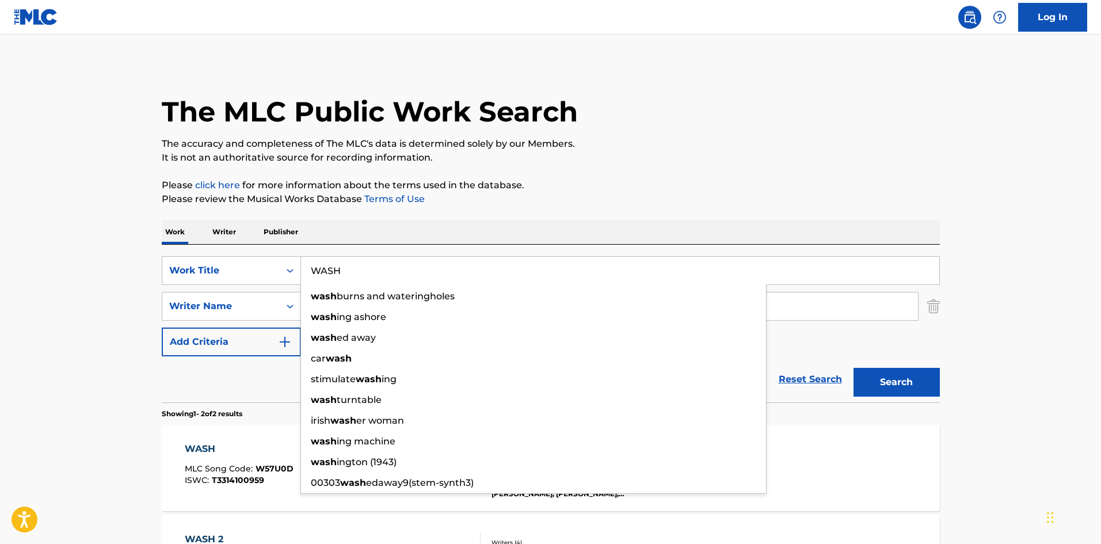
click at [78, 287] on main "The MLC Public Work Search The accuracy and completeness of The MLC's data is d…" at bounding box center [550, 348] width 1101 height 627
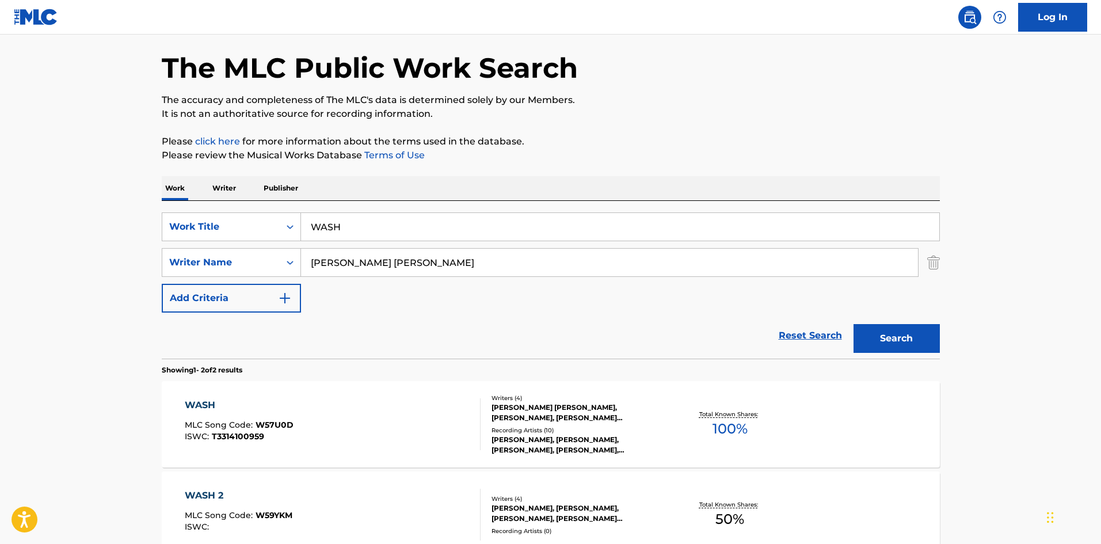
scroll to position [173, 0]
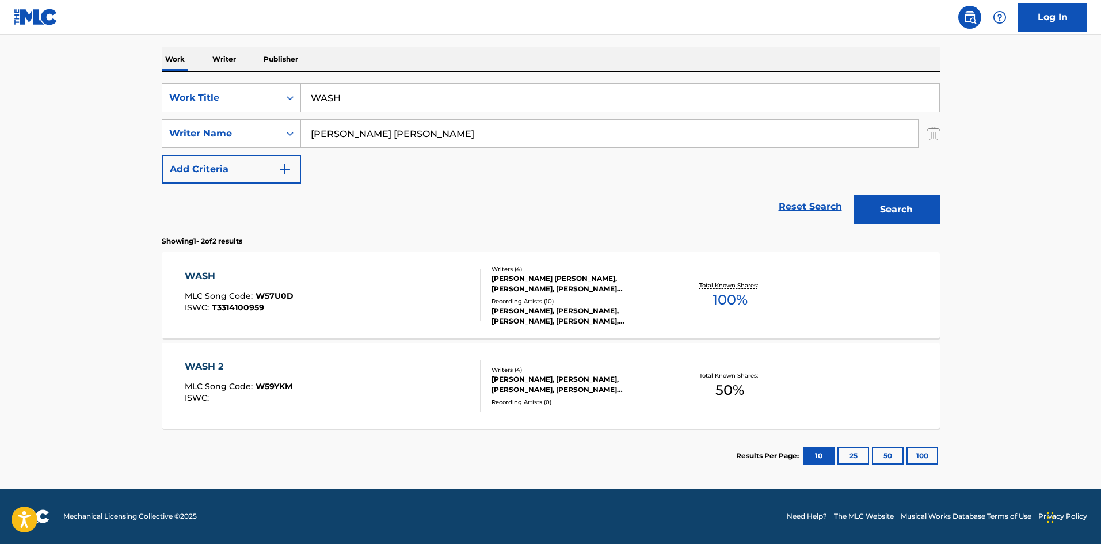
click at [356, 284] on div "WASH MLC Song Code : W57U0D ISWC : T3314100959" at bounding box center [333, 295] width 296 height 52
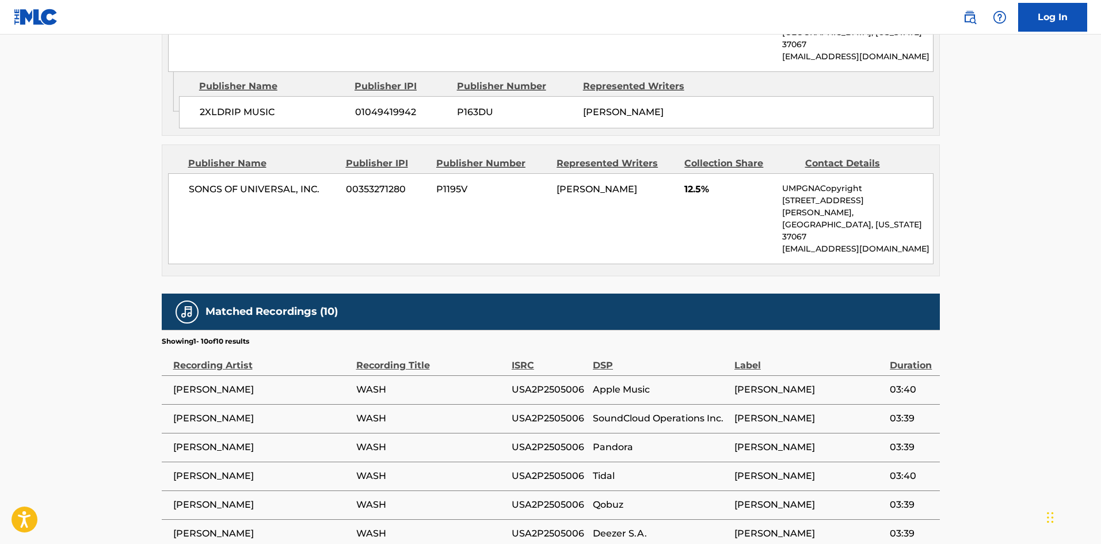
scroll to position [1670, 0]
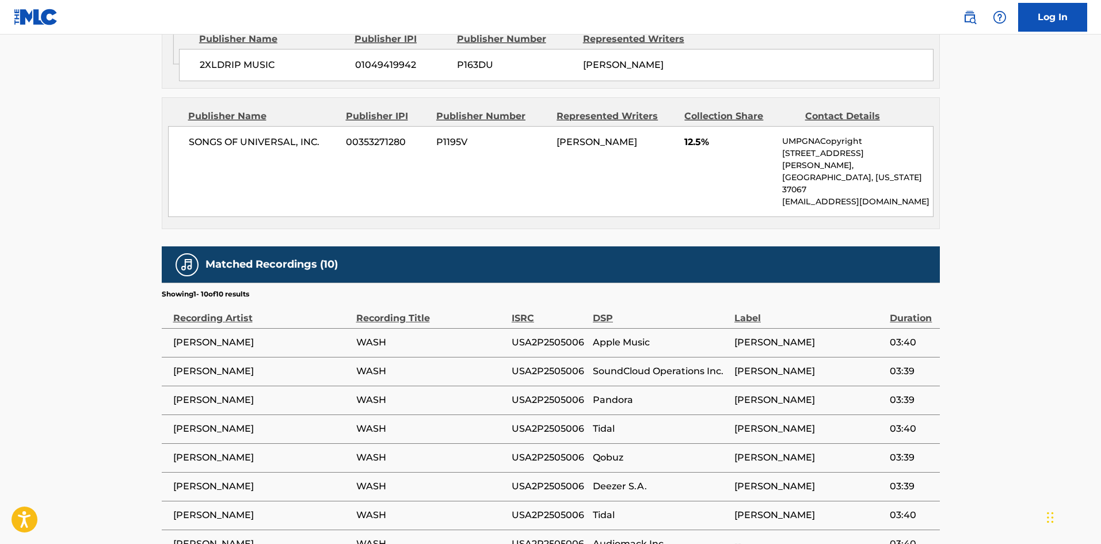
drag, startPoint x: 128, startPoint y: 186, endPoint x: 144, endPoint y: 191, distance: 16.4
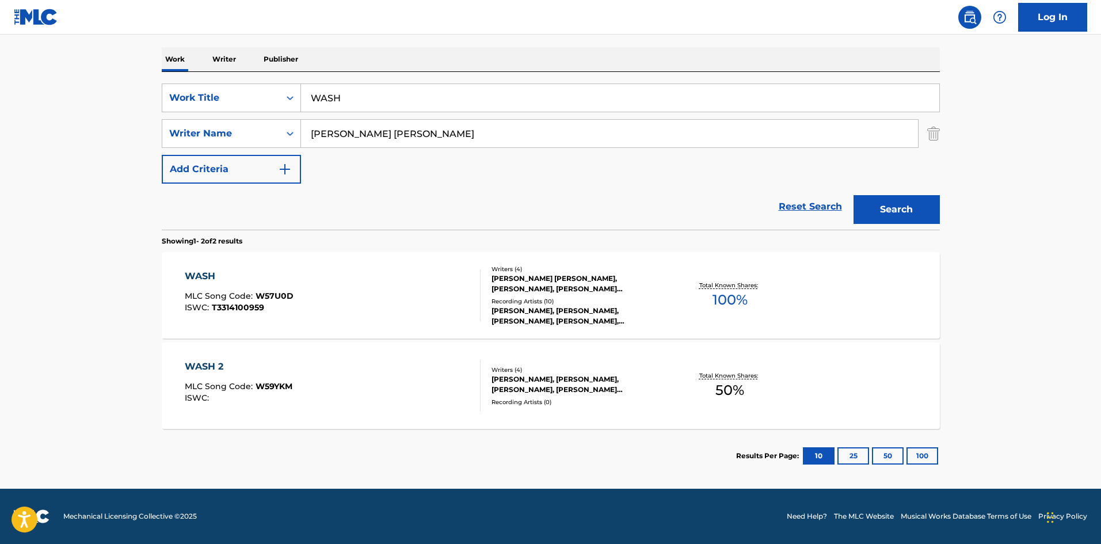
scroll to position [173, 0]
drag, startPoint x: 357, startPoint y: 99, endPoint x: 180, endPoint y: 136, distance: 181.2
click at [181, 136] on div "SearchWithCriteriace7246b5-9cbe-41a6-9d2c-5c074296d9bd Work Title WASH SearchWi…" at bounding box center [551, 133] width 778 height 100
type input "RICH"
click at [854, 195] on button "Search" at bounding box center [897, 209] width 86 height 29
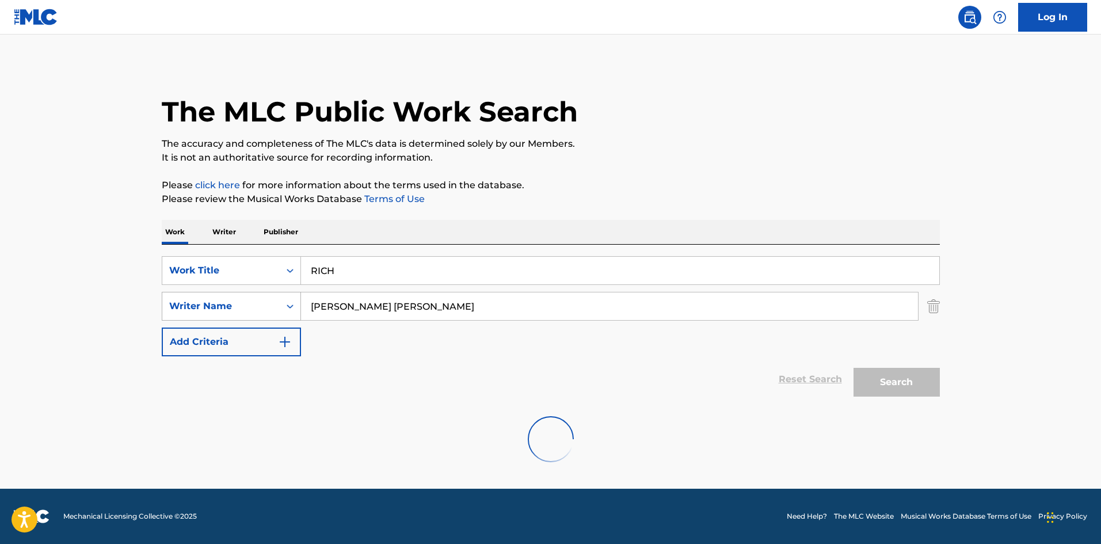
scroll to position [0, 0]
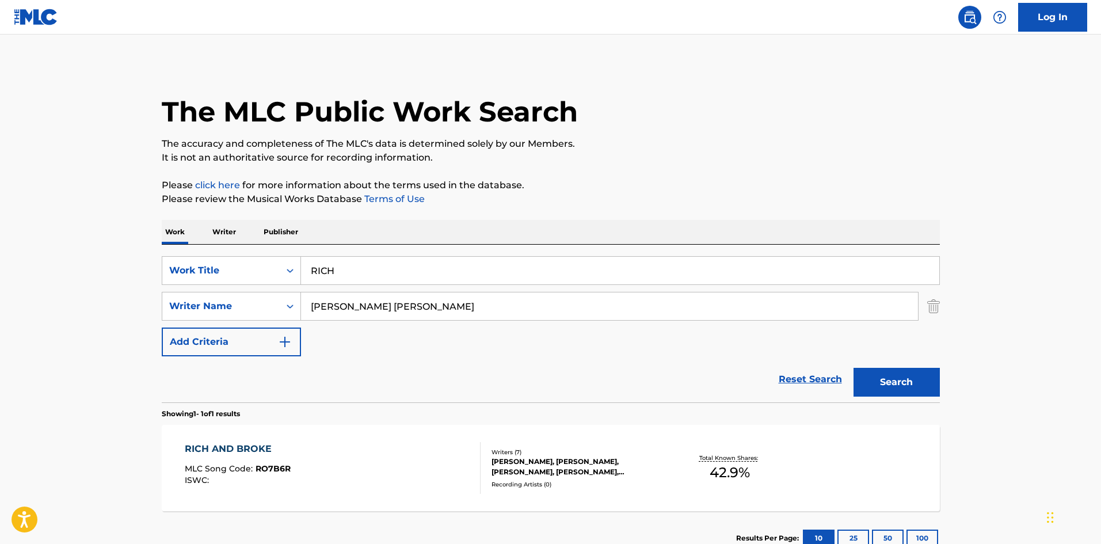
click at [20, 238] on main "The MLC Public Work Search The accuracy and completeness of The MLC's data is d…" at bounding box center [550, 303] width 1101 height 537
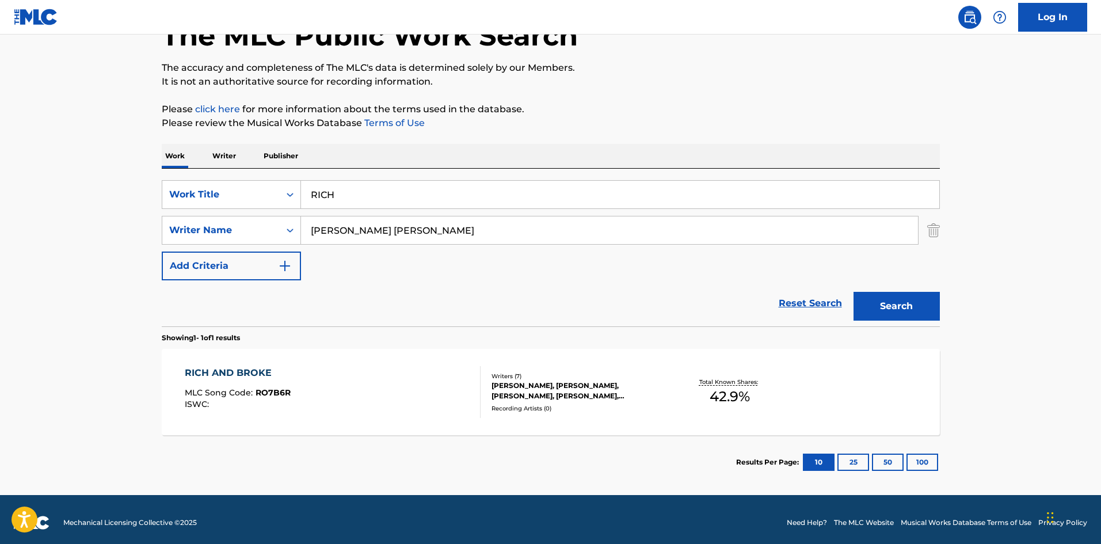
scroll to position [82, 0]
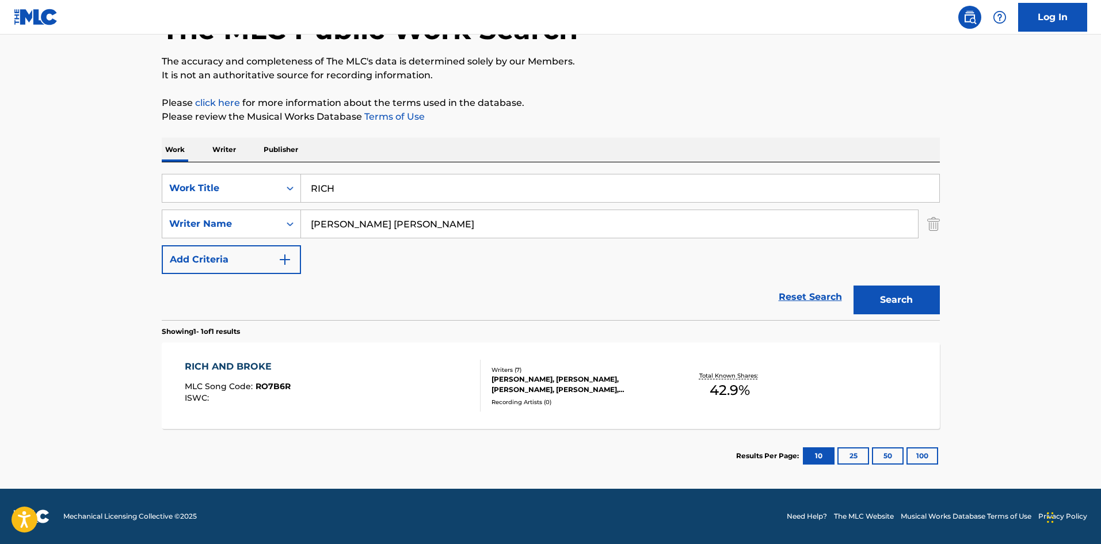
click at [387, 394] on div "RICH AND BROKE MLC Song Code : RO7B6R ISWC :" at bounding box center [333, 386] width 296 height 52
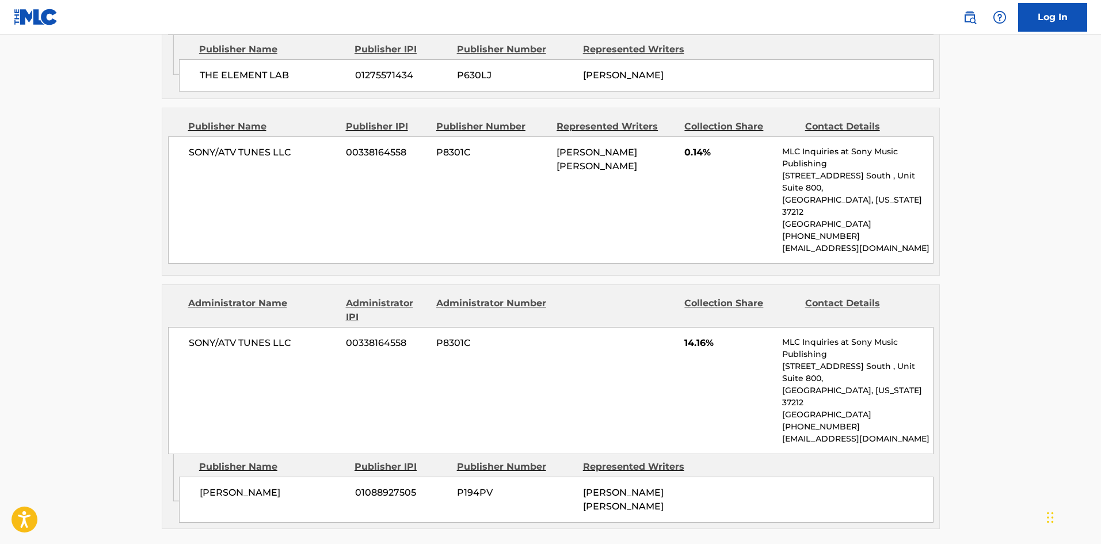
scroll to position [1375, 0]
